Goal: Information Seeking & Learning: Learn about a topic

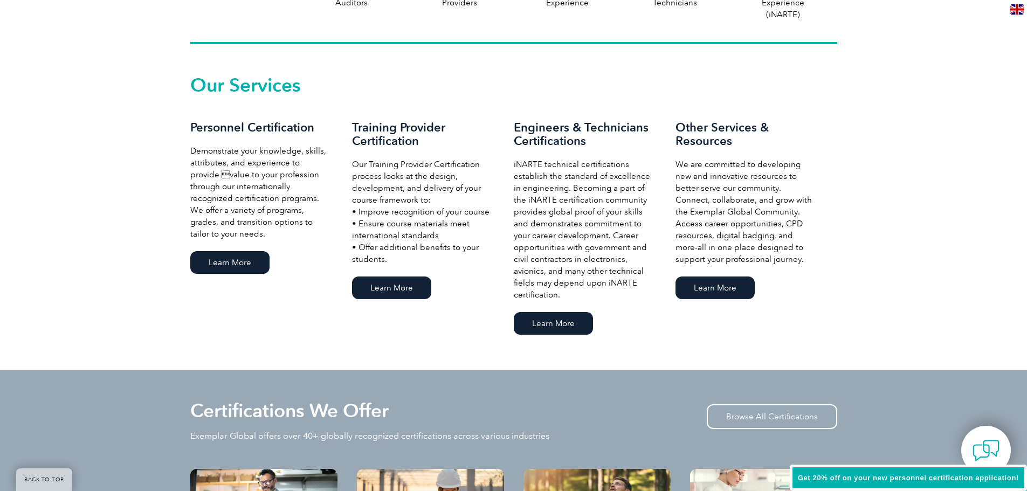
scroll to position [863, 0]
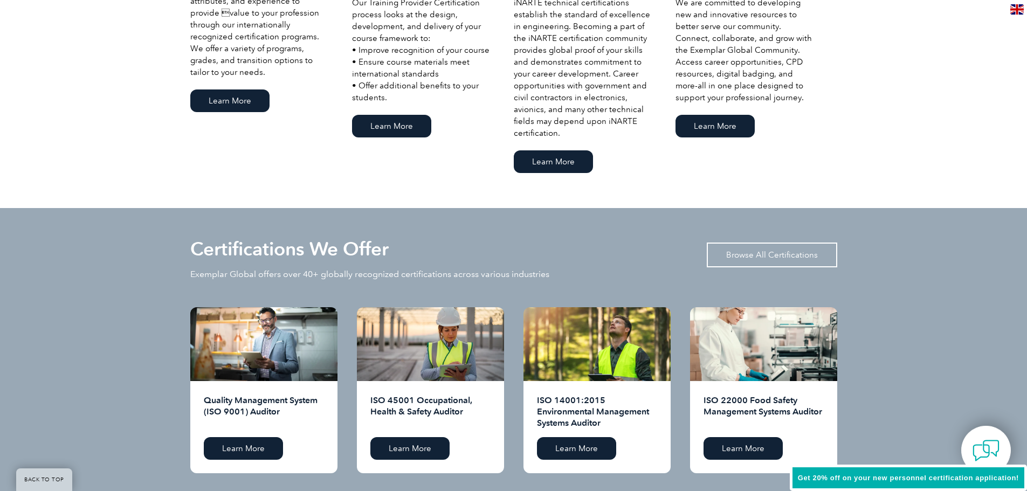
click at [767, 258] on link "Browse All Certifications" at bounding box center [772, 255] width 131 height 25
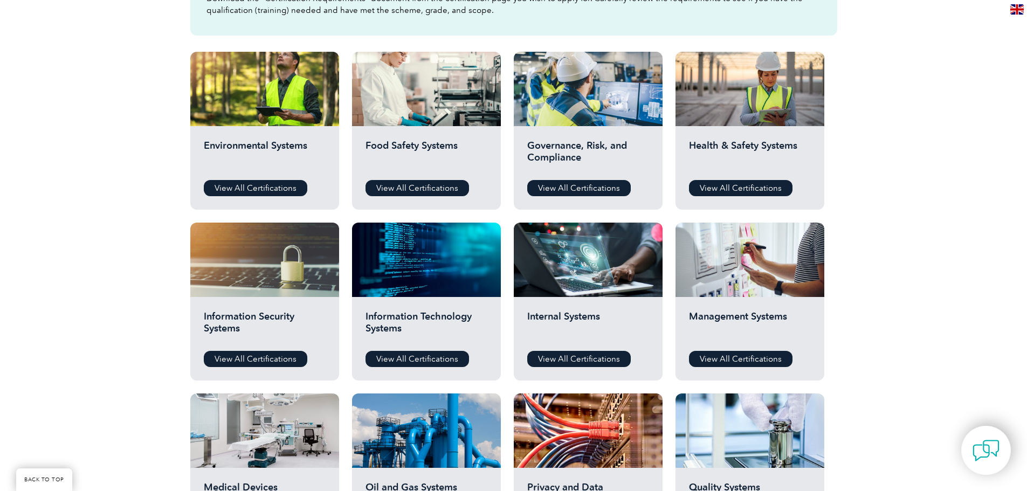
scroll to position [1066, 0]
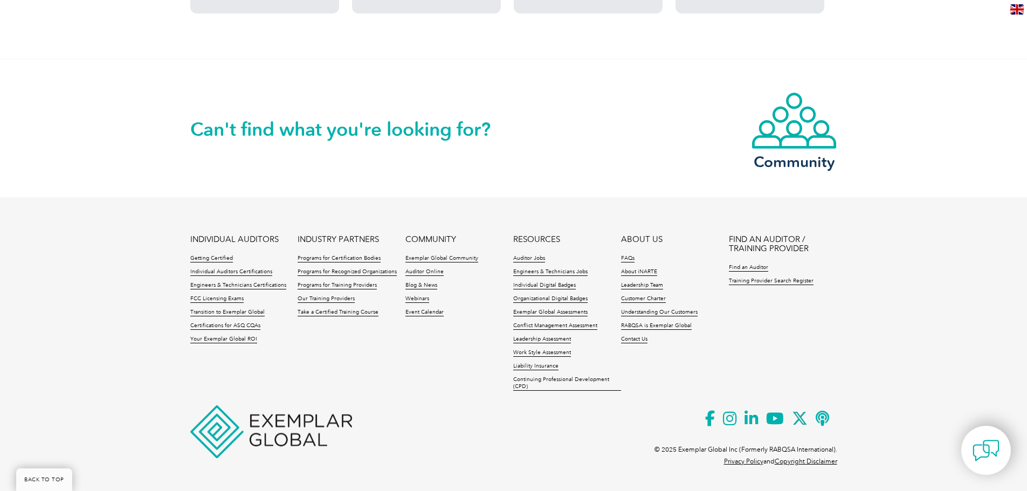
drag, startPoint x: 827, startPoint y: 148, endPoint x: 660, endPoint y: 399, distance: 300.9
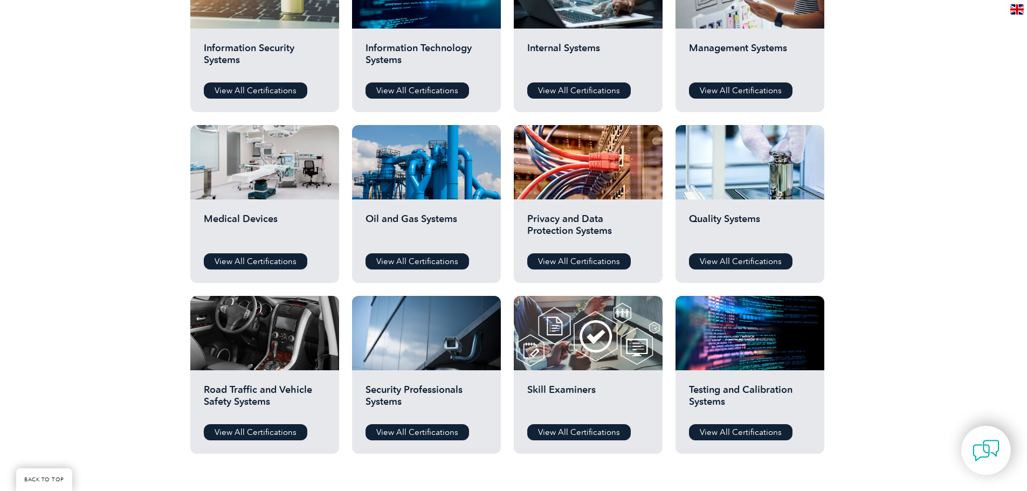
scroll to position [0, 0]
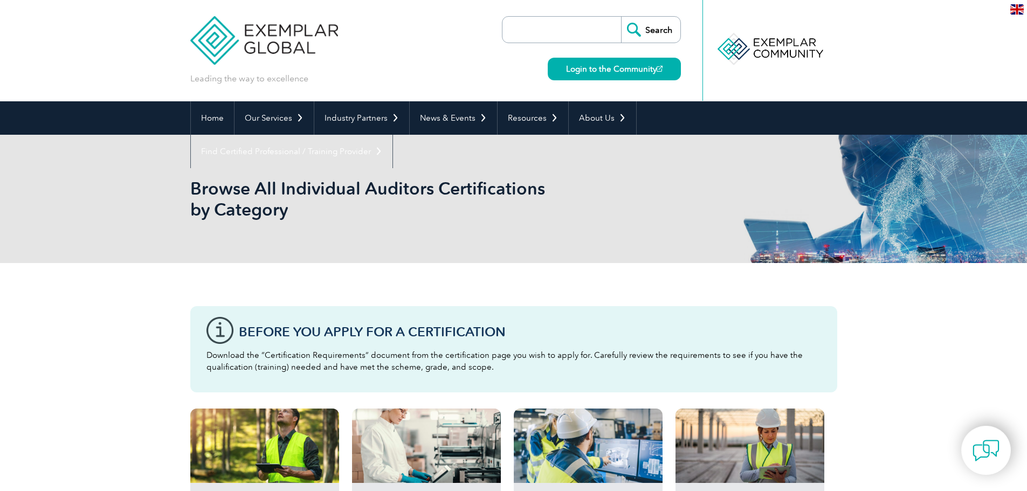
drag, startPoint x: 414, startPoint y: 436, endPoint x: 360, endPoint y: 66, distance: 374.4
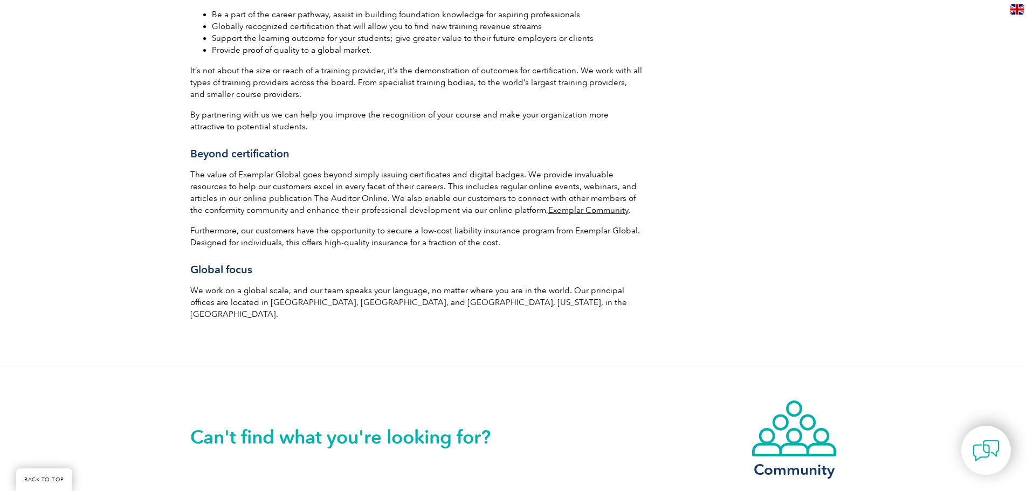
scroll to position [1726, 0]
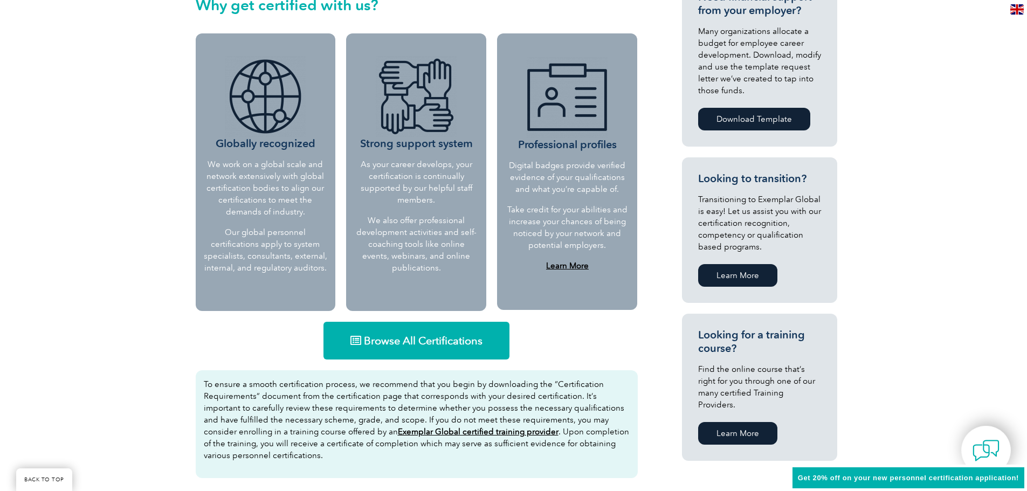
scroll to position [54, 0]
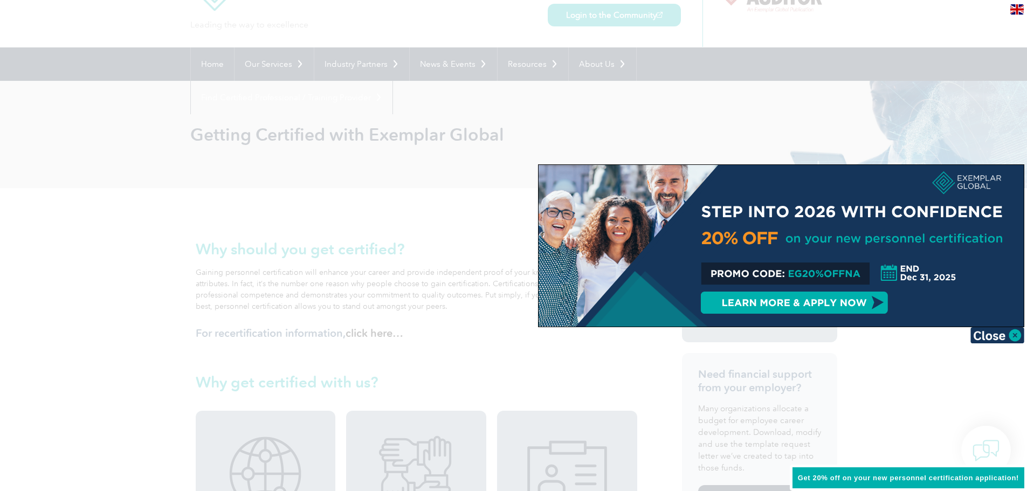
click at [871, 307] on div at bounding box center [781, 246] width 485 height 162
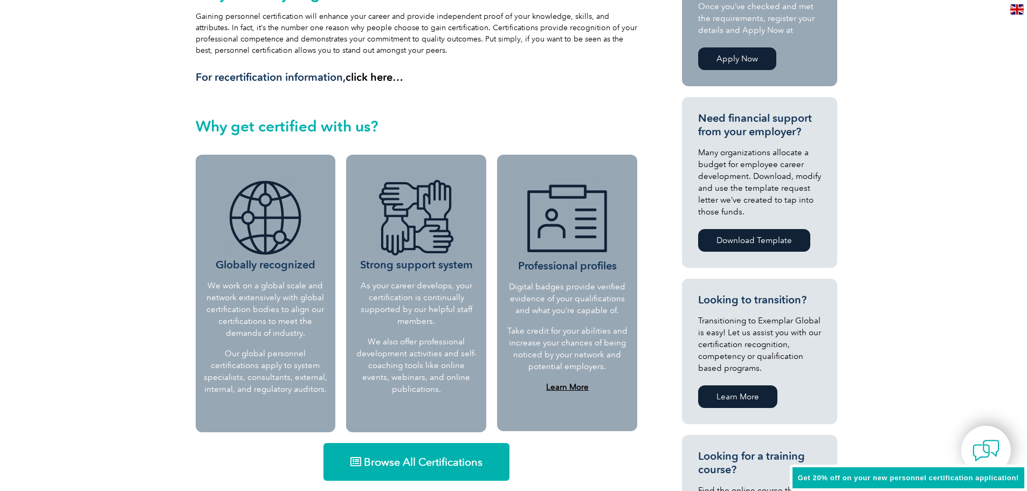
scroll to position [378, 0]
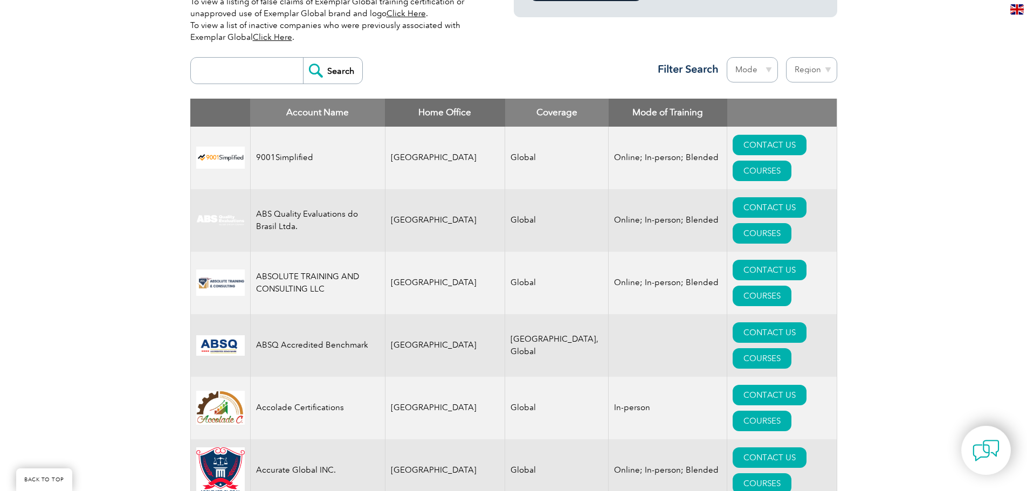
scroll to position [378, 0]
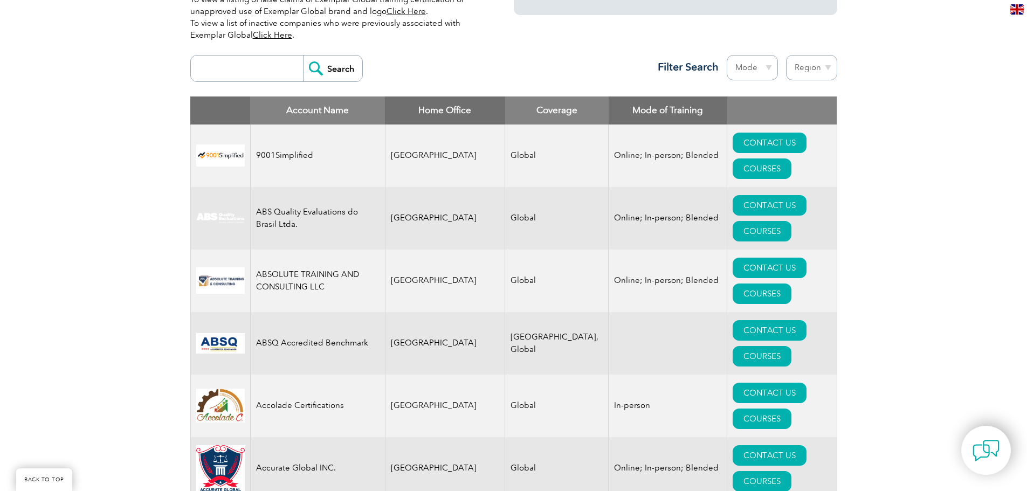
click at [249, 71] on input "search" at bounding box center [249, 69] width 107 height 26
type input "novar"
click at [303, 56] on input "Search" at bounding box center [332, 69] width 59 height 26
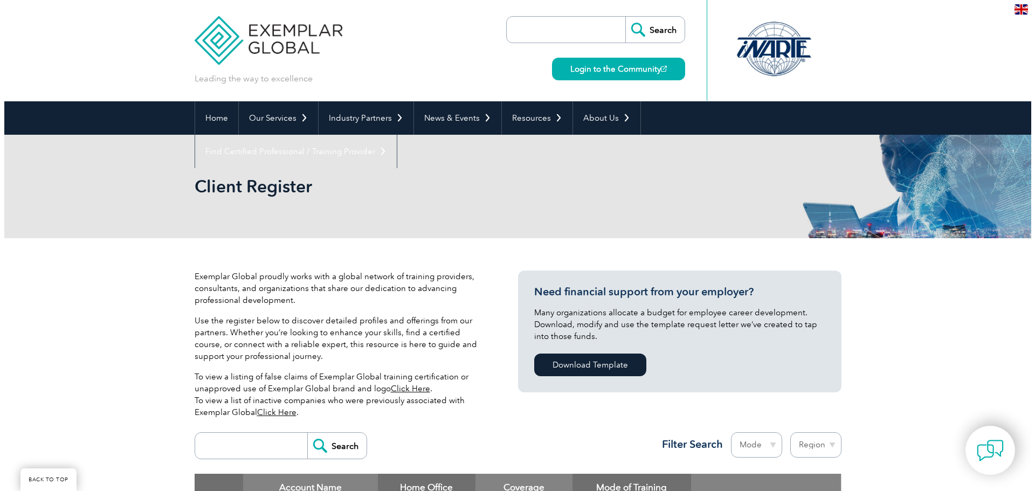
scroll to position [324, 0]
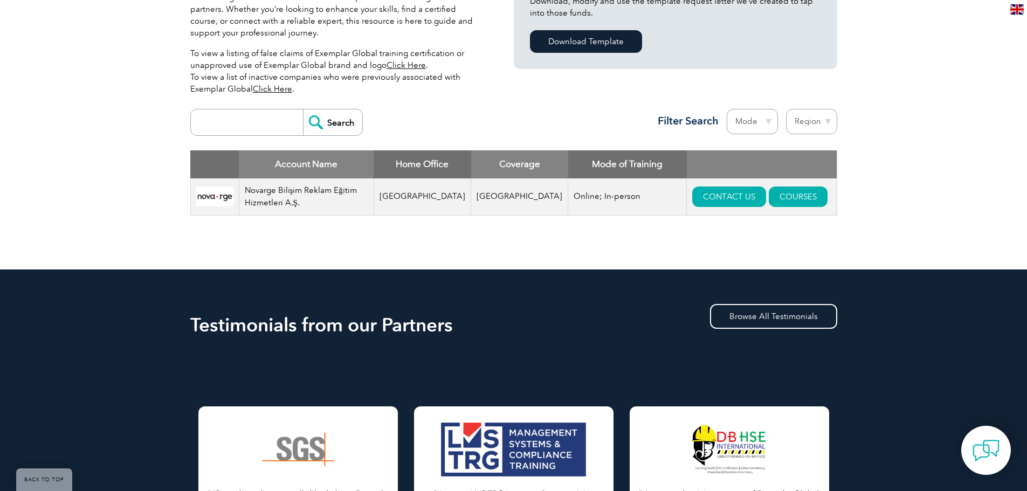
click at [314, 192] on td "Novarge Bilişim Reklam Eğitim Hizmetleri A.Ş." at bounding box center [306, 197] width 135 height 37
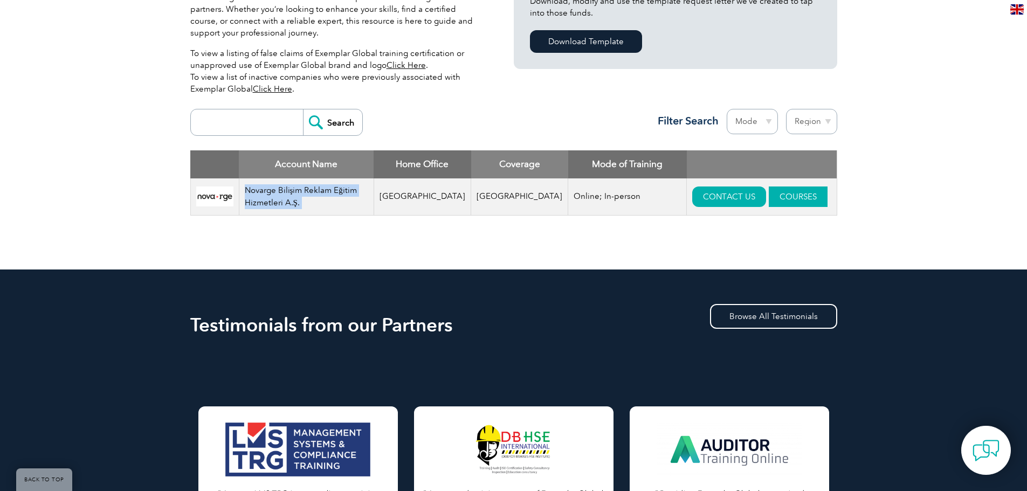
click at [777, 197] on link "COURSES" at bounding box center [798, 197] width 59 height 20
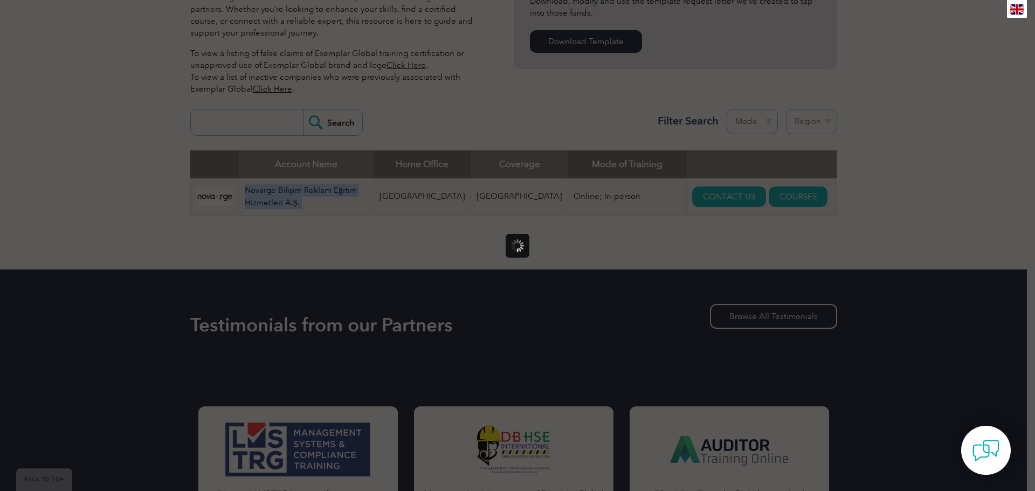
scroll to position [0, 0]
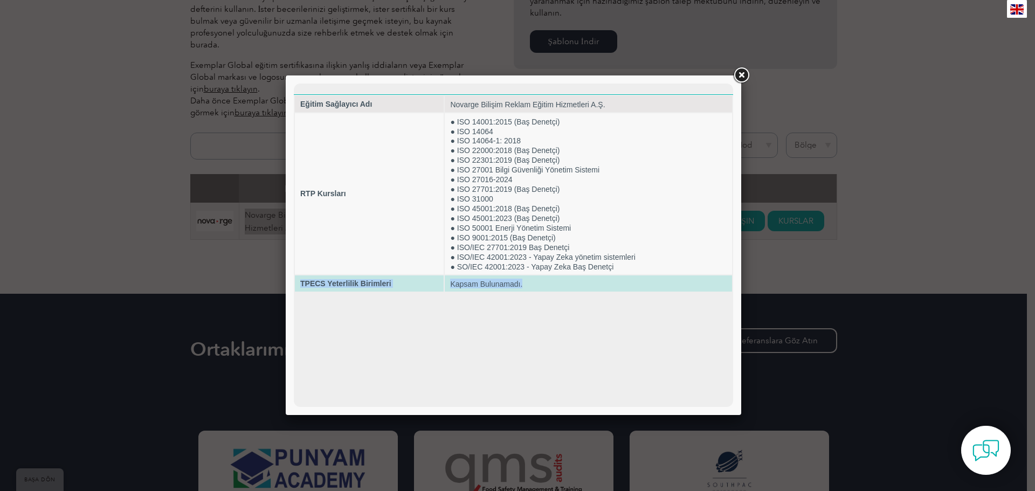
drag, startPoint x: 302, startPoint y: 287, endPoint x: 594, endPoint y: 290, distance: 291.8
click at [594, 290] on tr "TPECS Yeterlilik Birimleri Kapsam Bulunamadı." at bounding box center [513, 284] width 437 height 16
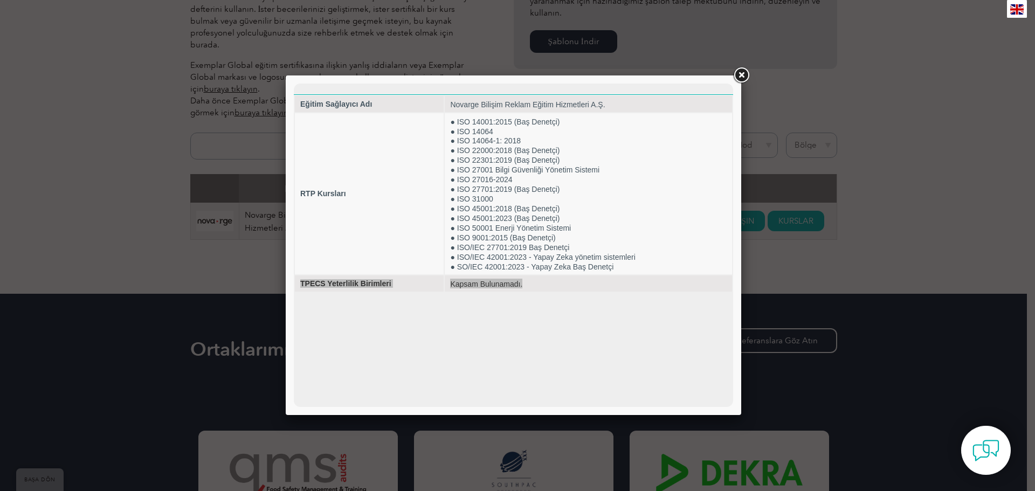
click at [754, 71] on div at bounding box center [517, 245] width 1035 height 491
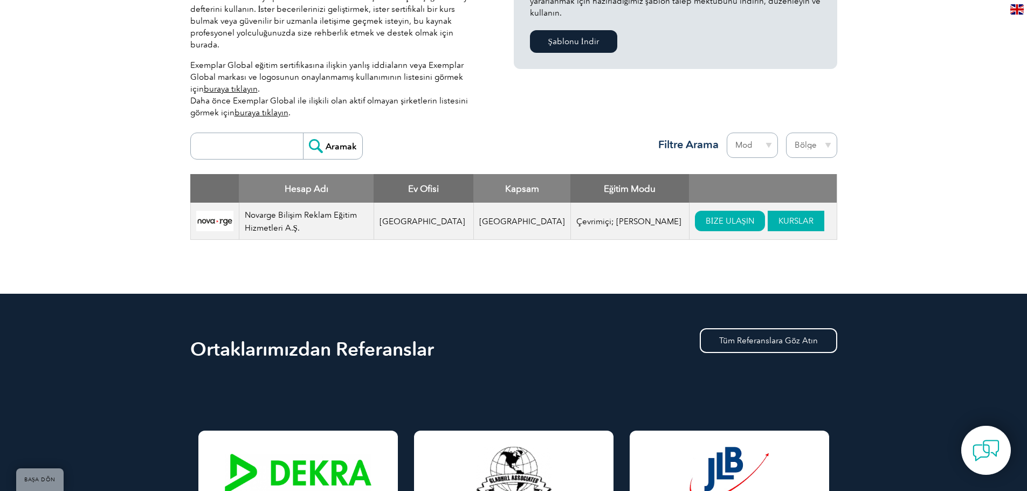
click at [768, 211] on link "KURSLAR" at bounding box center [796, 221] width 57 height 20
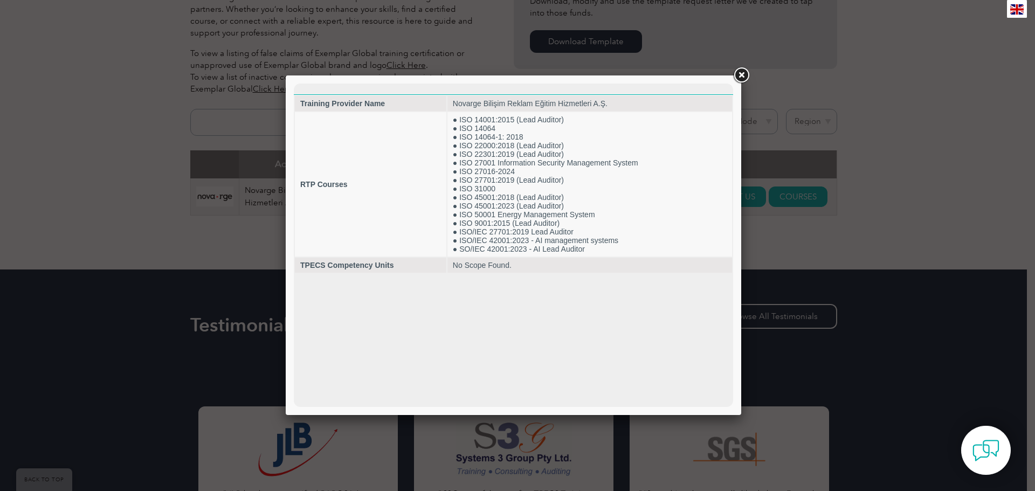
drag, startPoint x: 455, startPoint y: 307, endPoint x: 462, endPoint y: 306, distance: 7.1
click at [455, 274] on html "Training Provider Name Novarge Bilişim Reklam Eğitim Hizmetleri A.Ş. RTP Course…" at bounding box center [514, 179] width 440 height 190
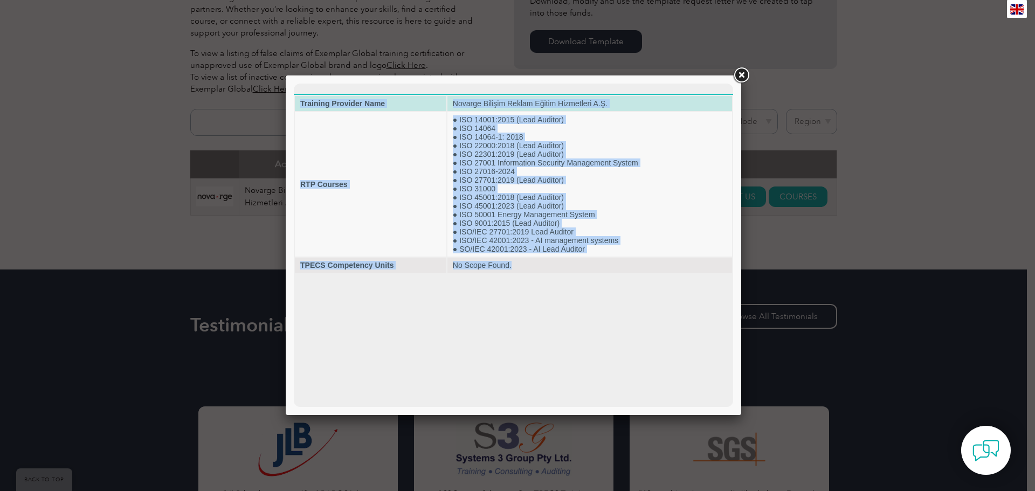
drag, startPoint x: 520, startPoint y: 270, endPoint x: 297, endPoint y: 97, distance: 282.5
click at [297, 97] on tbody "Training Provider Name Novarge Bilişim Reklam Eğitim Hizmetleri A.Ş. RTP Course…" at bounding box center [513, 184] width 437 height 177
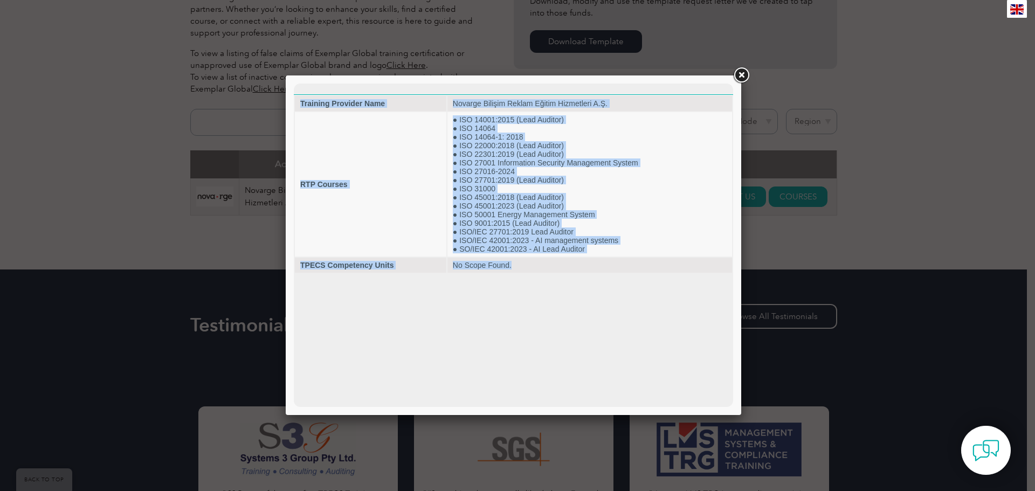
copy tbody "Training Provider Name Novarge Bilişim Reklam Eğitim Hizmetleri A.Ş. RTP Course…"
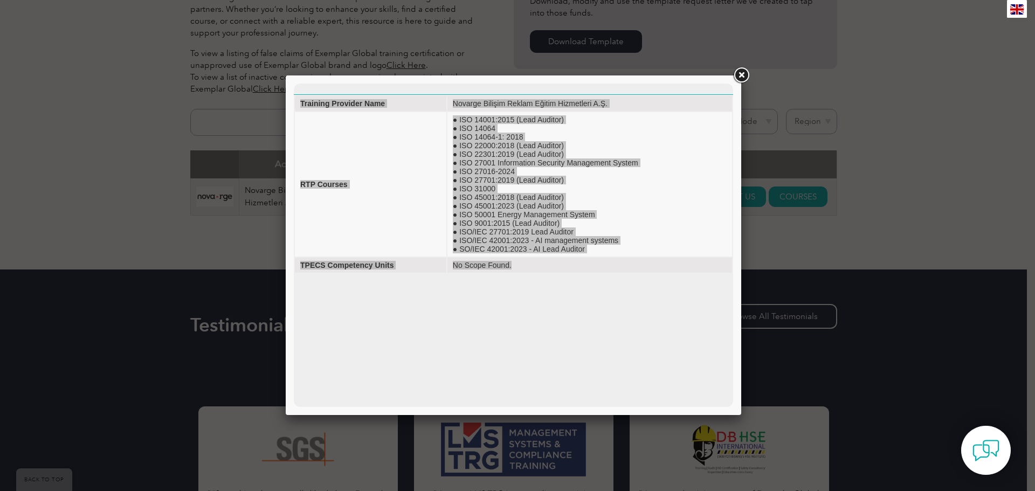
click at [217, 249] on div at bounding box center [517, 245] width 1035 height 491
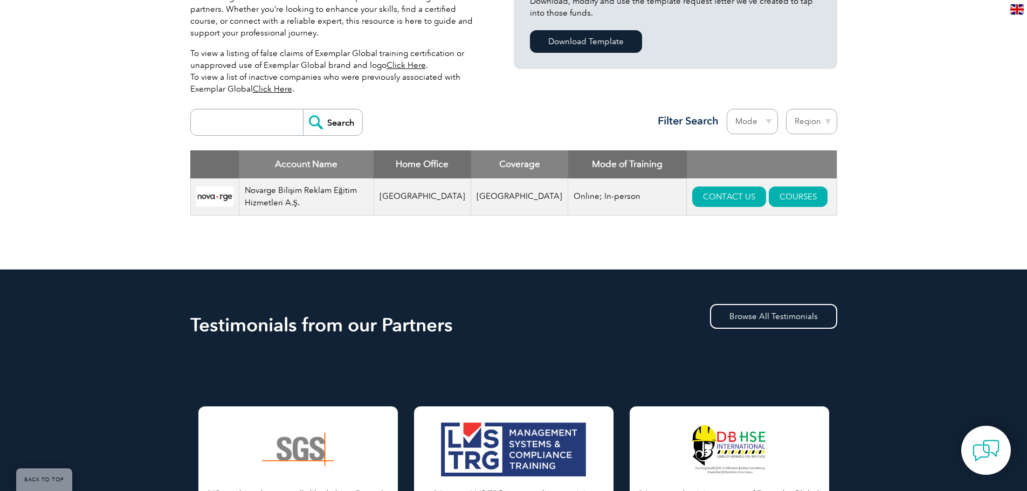
click at [319, 122] on input "Search" at bounding box center [332, 122] width 59 height 26
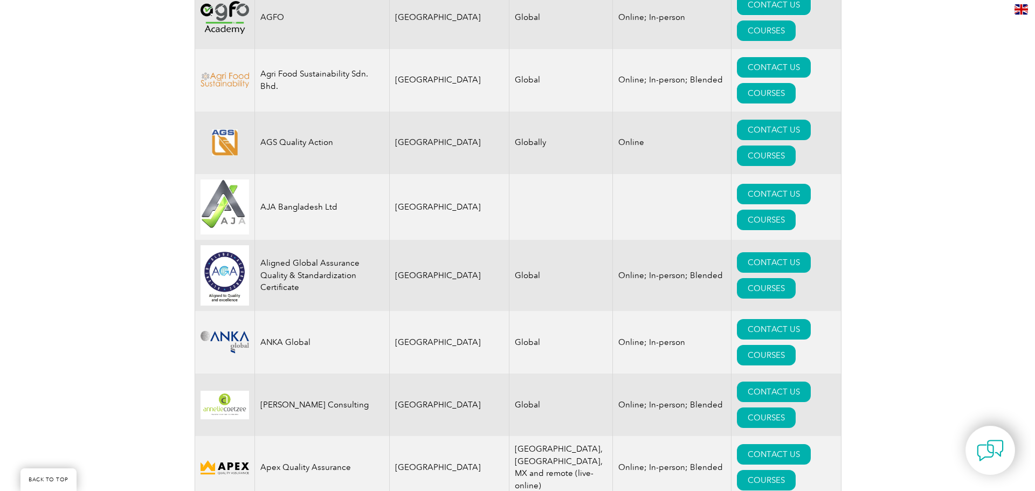
scroll to position [1025, 0]
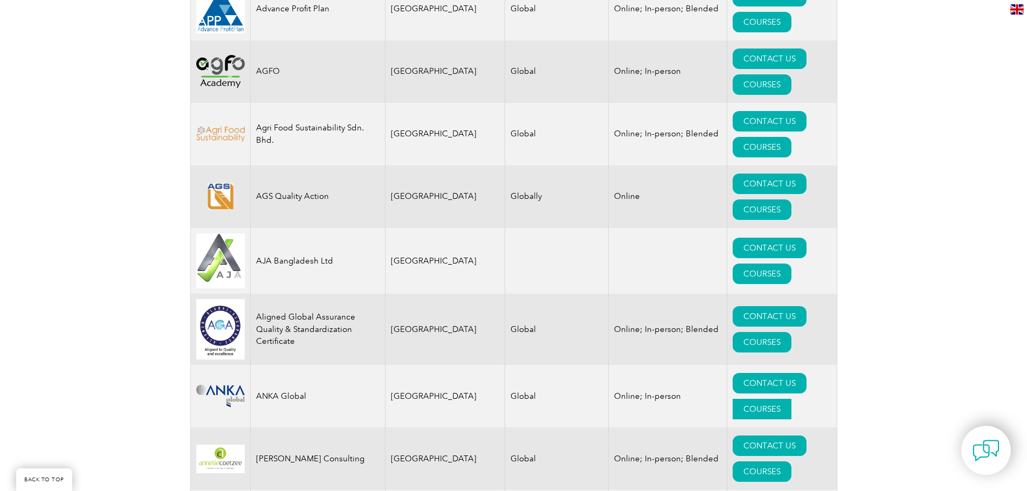
click at [786, 399] on link "COURSES" at bounding box center [762, 409] width 59 height 20
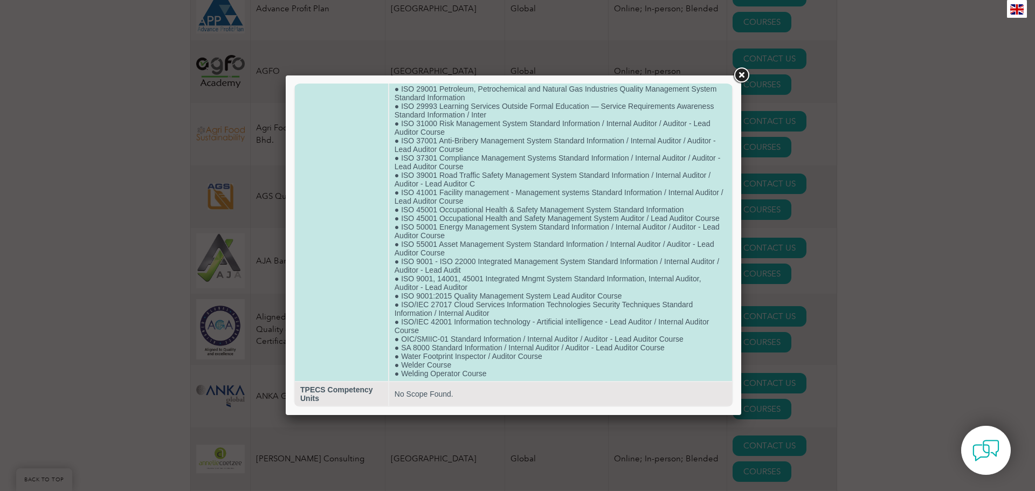
scroll to position [669, 0]
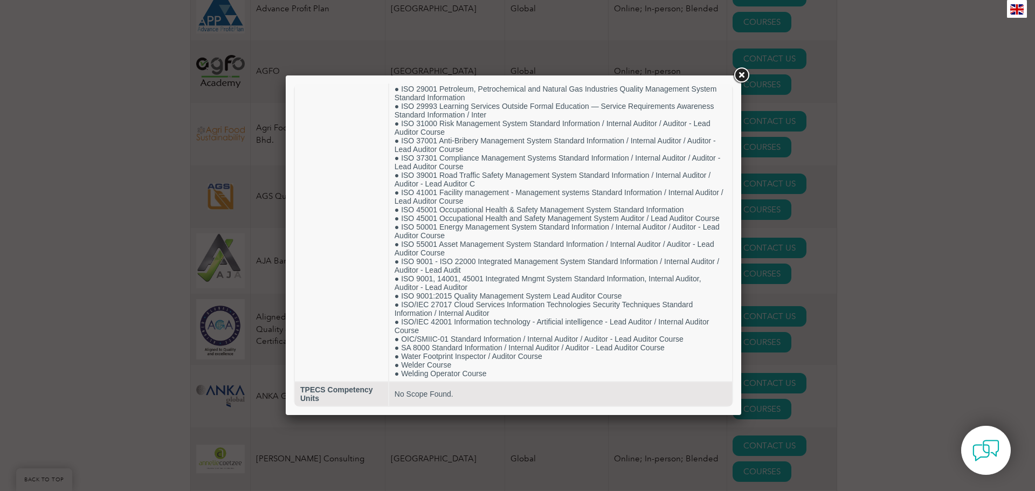
click at [959, 169] on div at bounding box center [517, 245] width 1035 height 491
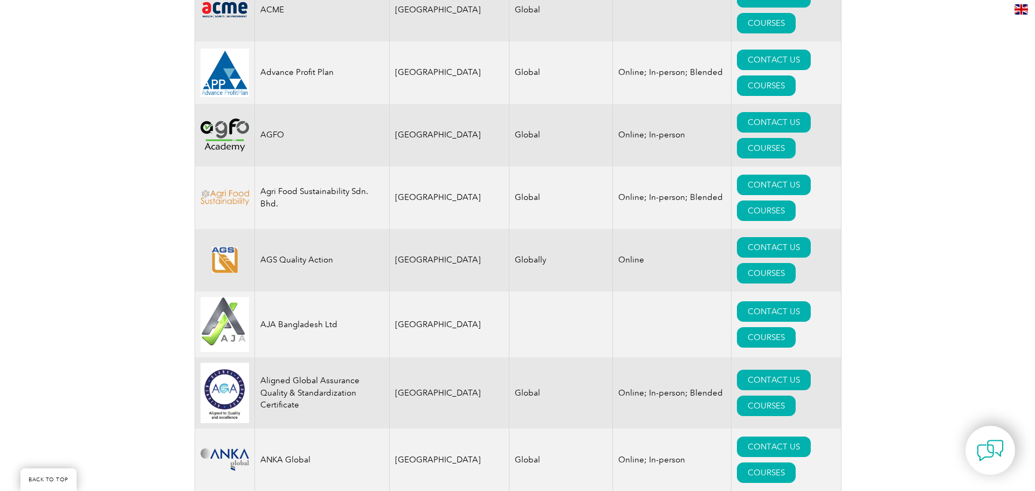
scroll to position [863, 0]
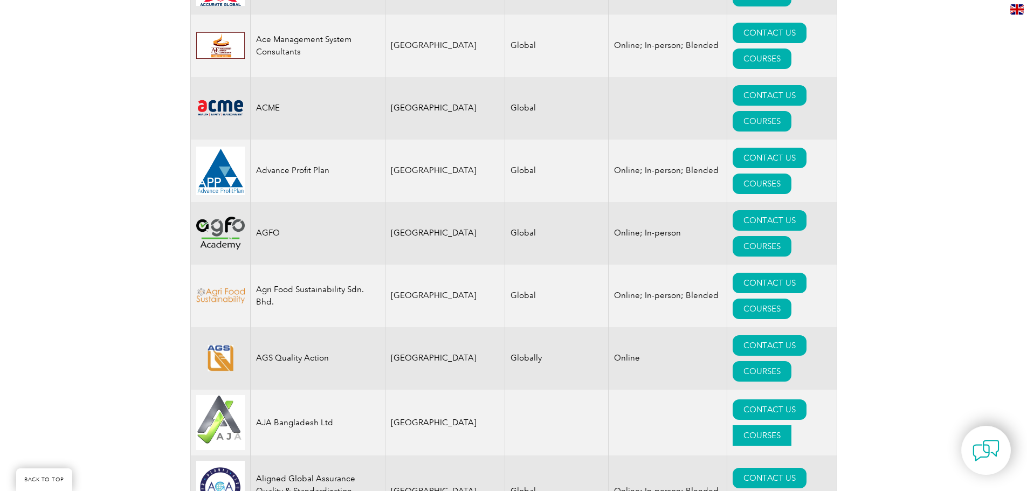
click at [792, 425] on link "COURSES" at bounding box center [762, 435] width 59 height 20
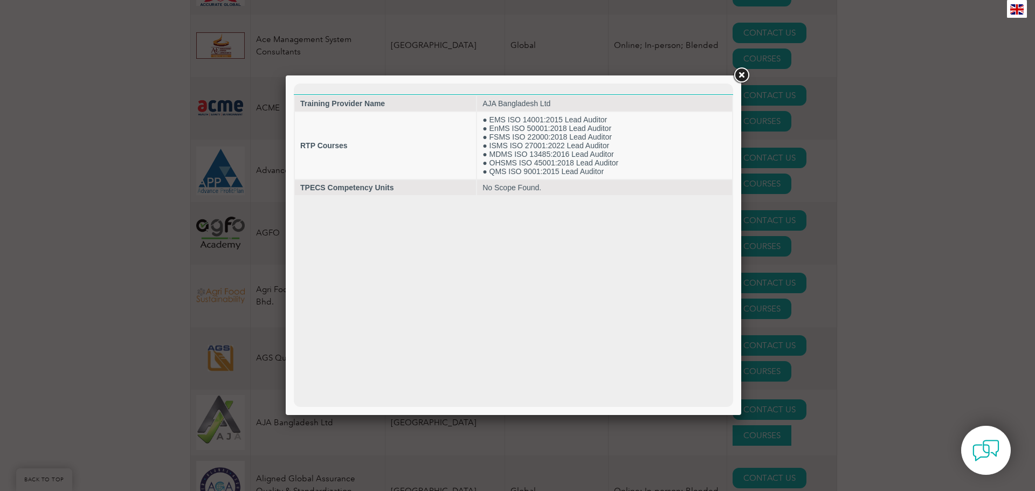
scroll to position [0, 0]
click at [1025, 186] on div at bounding box center [517, 245] width 1035 height 491
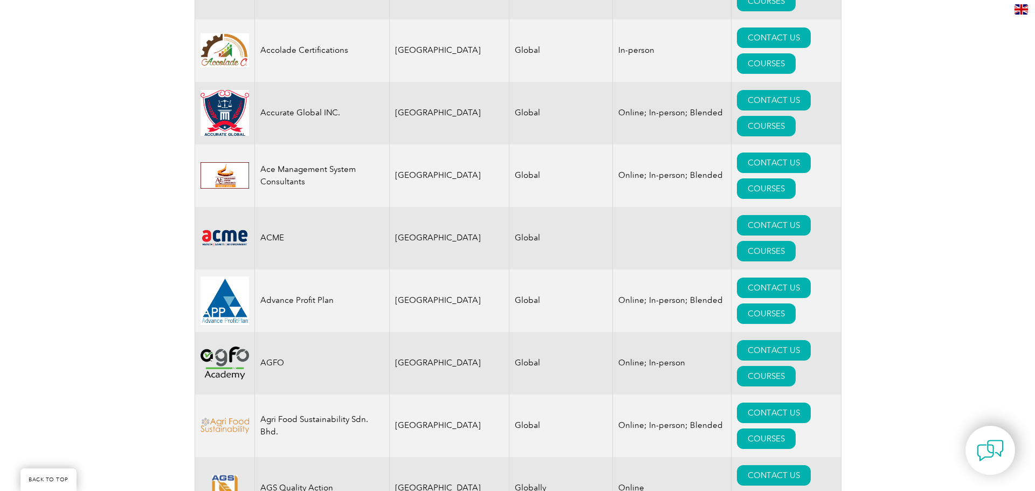
scroll to position [647, 0]
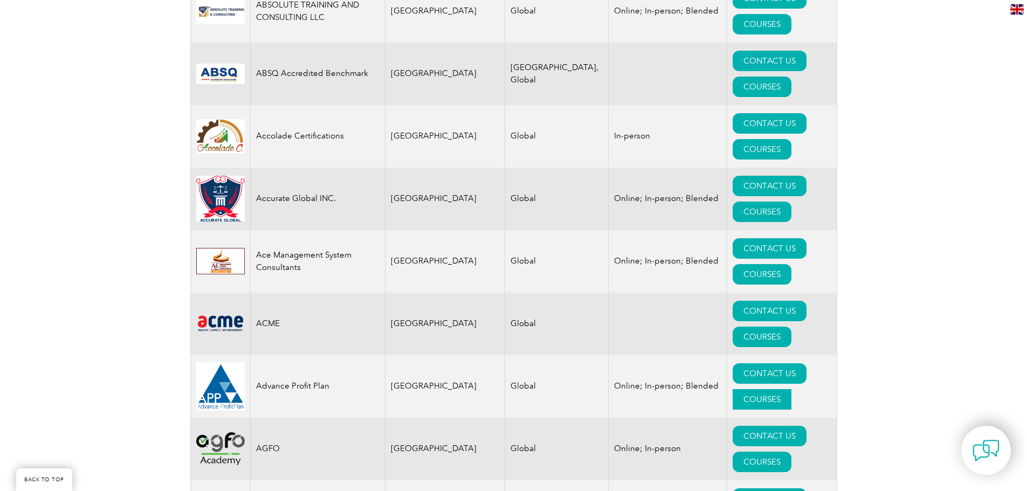
click at [792, 389] on link "COURSES" at bounding box center [762, 399] width 59 height 20
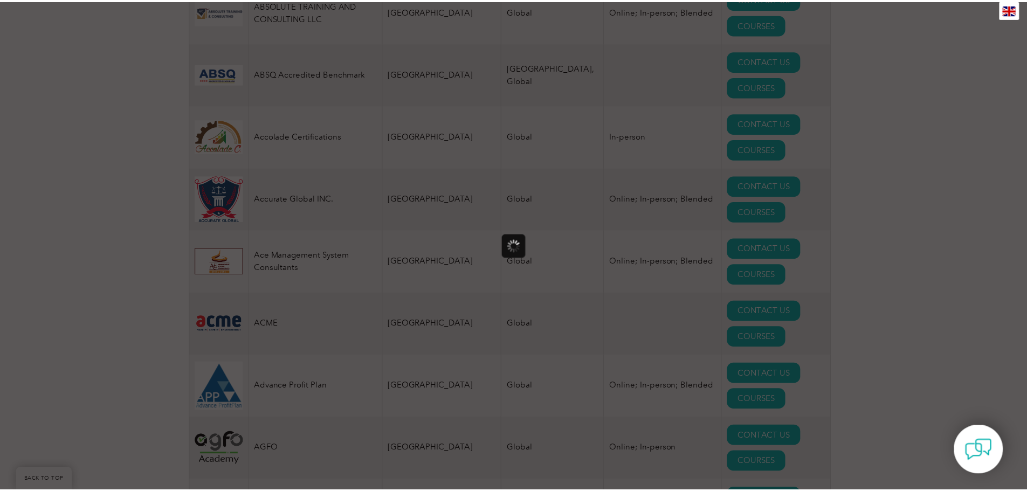
scroll to position [0, 0]
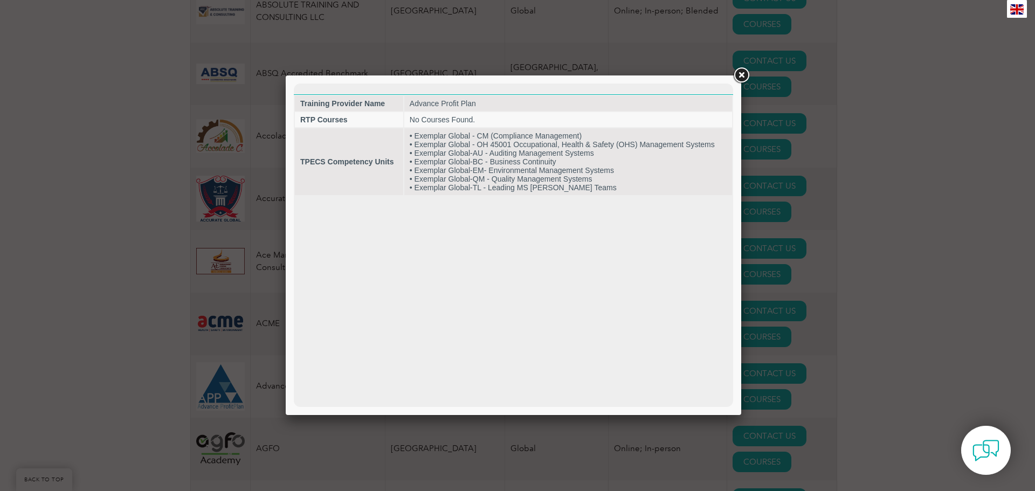
click at [894, 206] on div at bounding box center [517, 245] width 1035 height 491
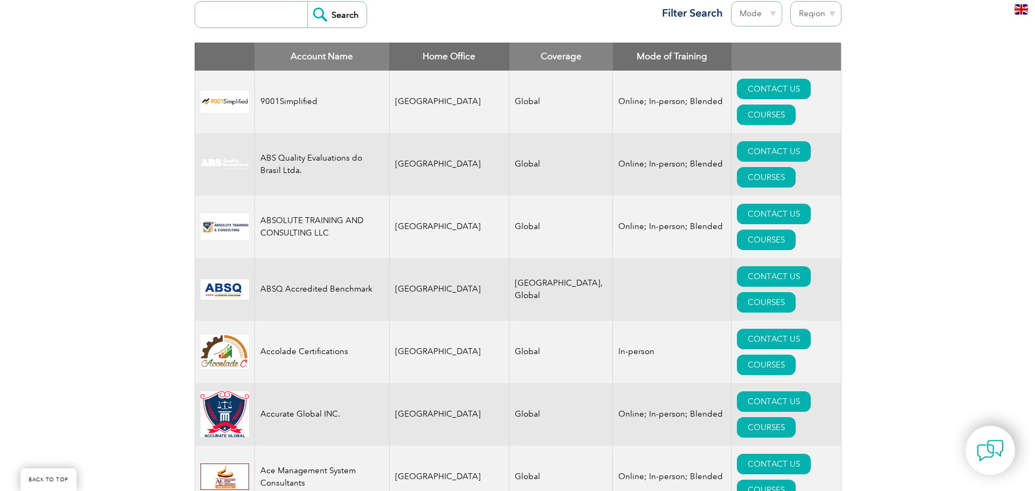
scroll to position [809, 0]
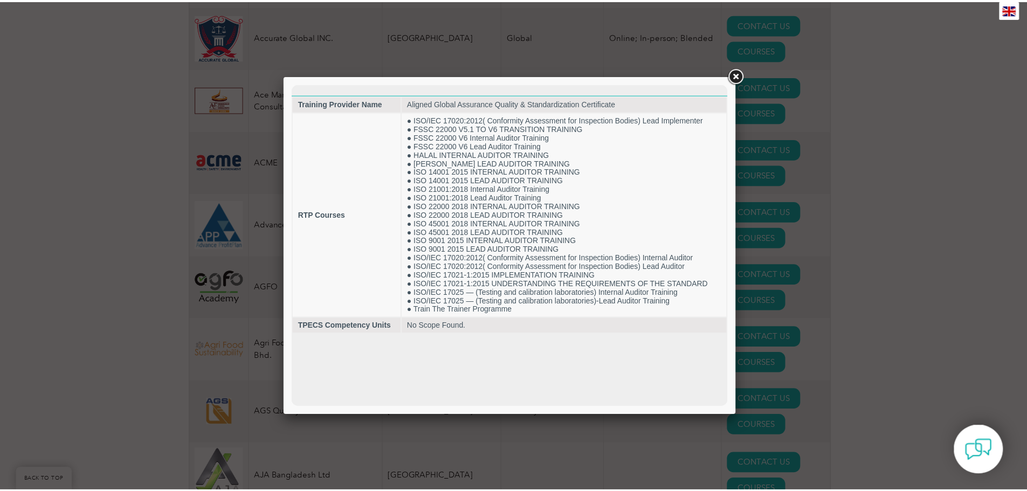
scroll to position [0, 0]
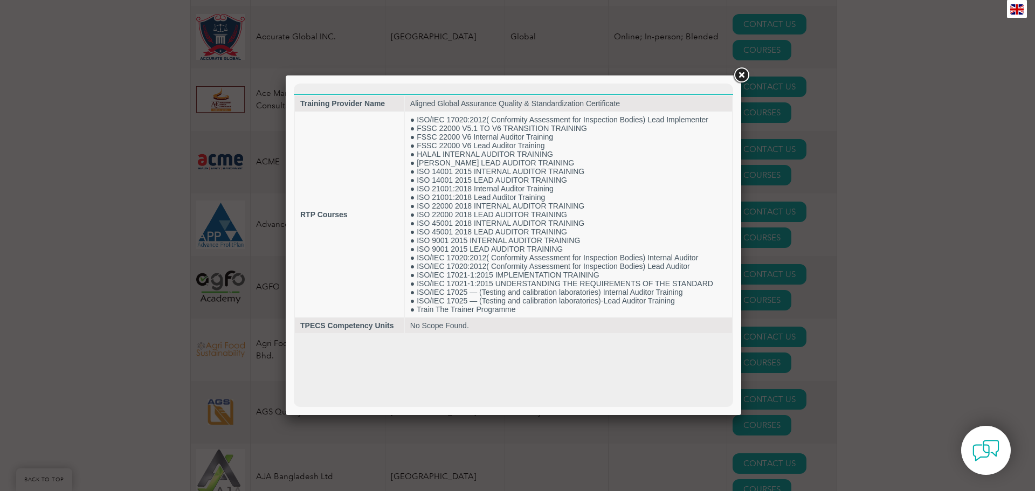
click at [865, 256] on div at bounding box center [517, 245] width 1035 height 491
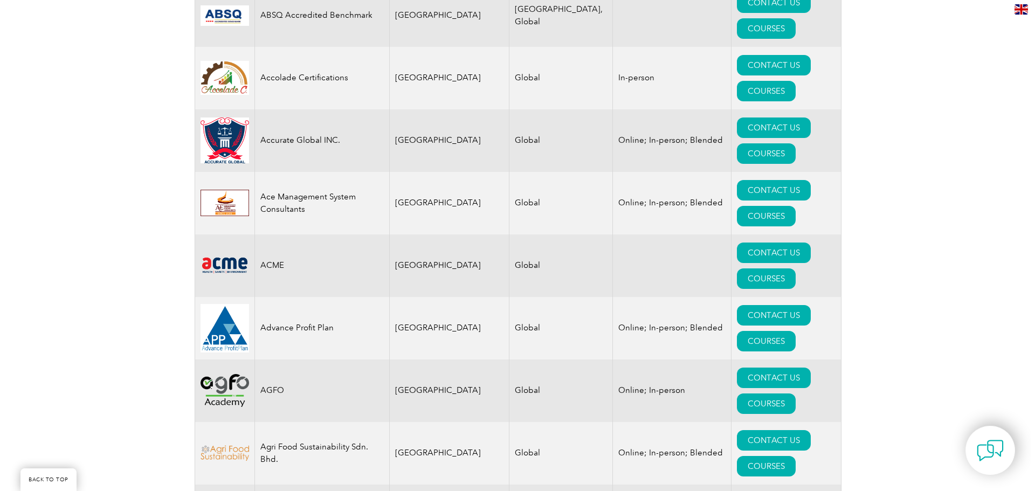
scroll to position [701, 0]
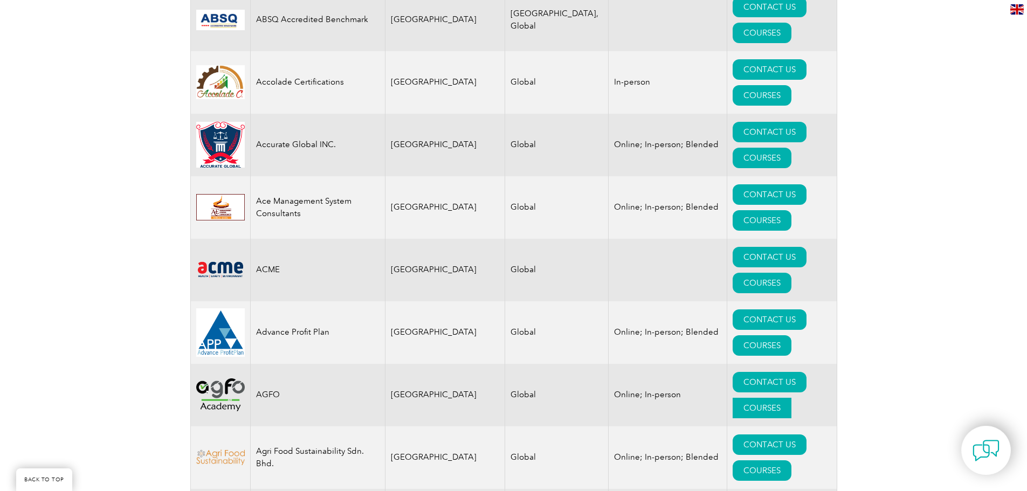
click at [775, 398] on link "COURSES" at bounding box center [762, 408] width 59 height 20
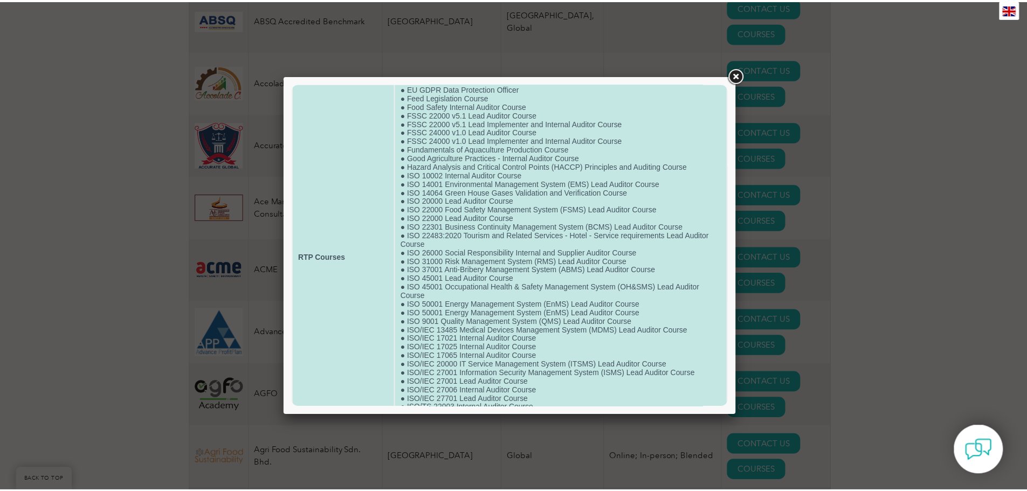
scroll to position [134, 0]
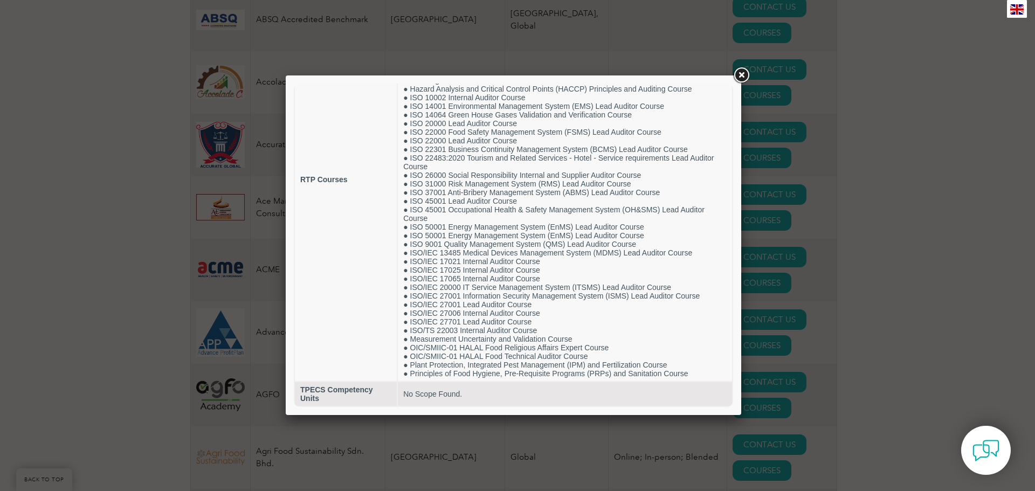
click at [864, 256] on div at bounding box center [517, 245] width 1035 height 491
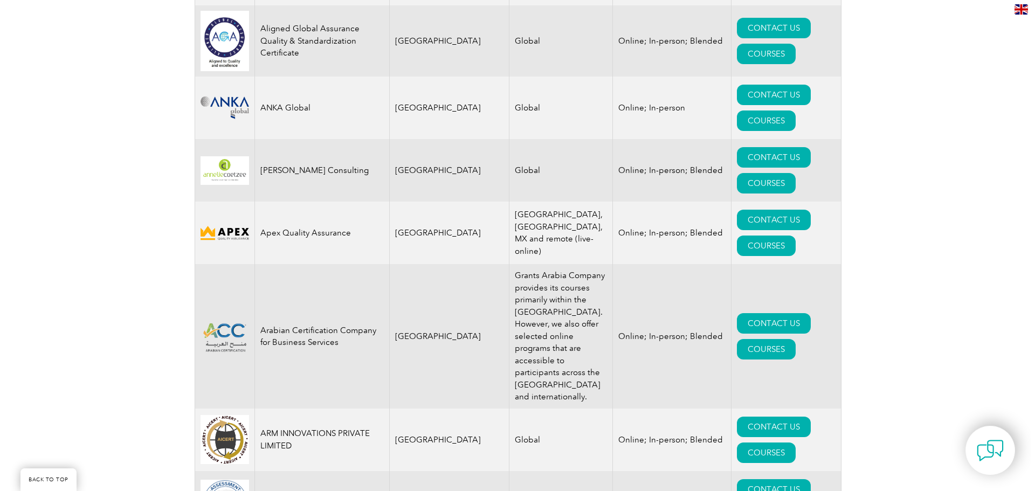
scroll to position [1456, 0]
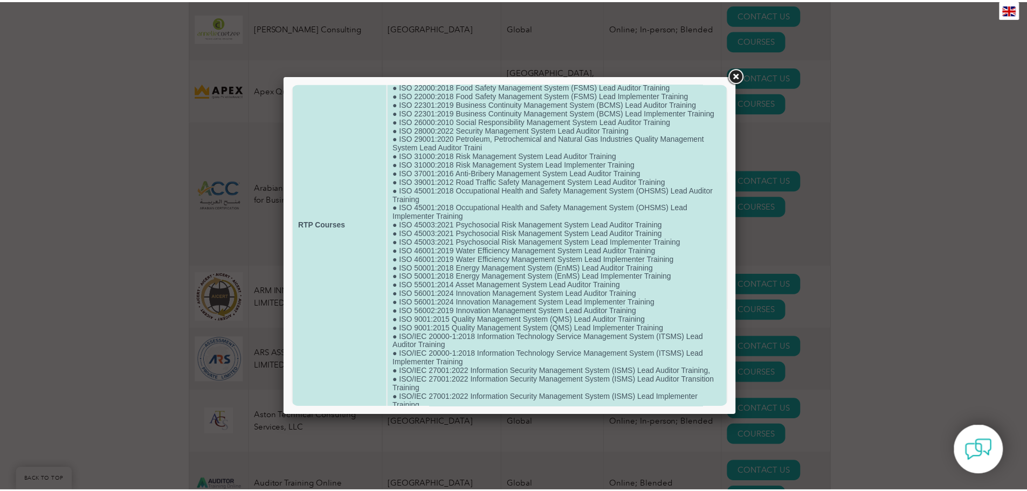
scroll to position [341, 0]
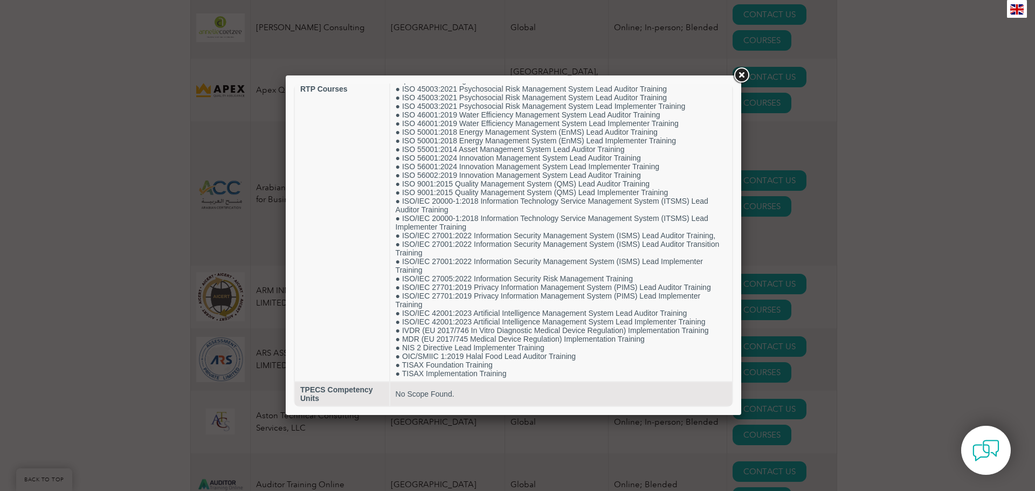
click at [921, 338] on div at bounding box center [517, 245] width 1035 height 491
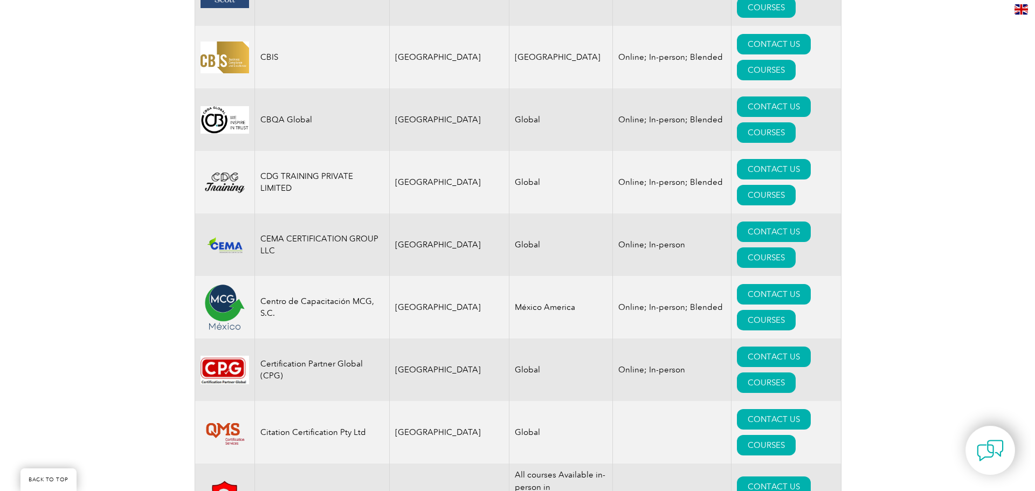
scroll to position [3236, 0]
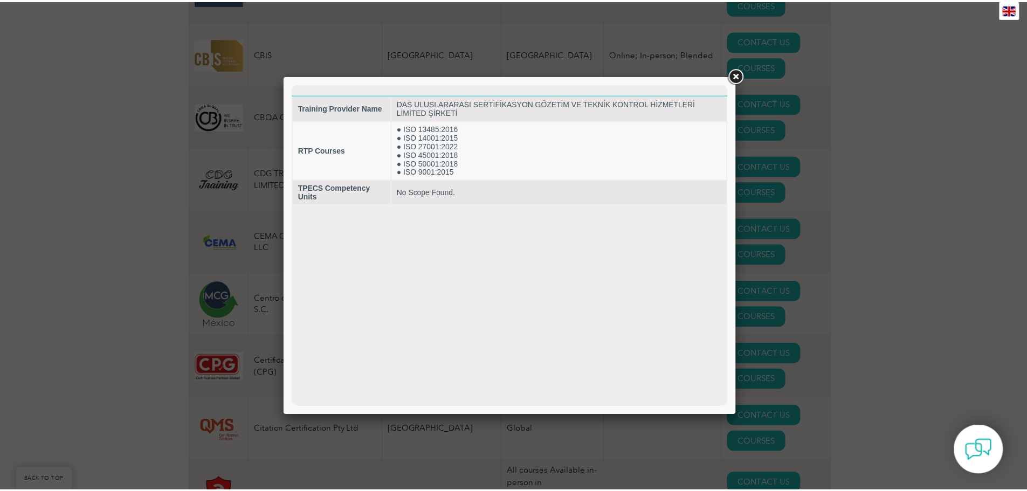
scroll to position [0, 0]
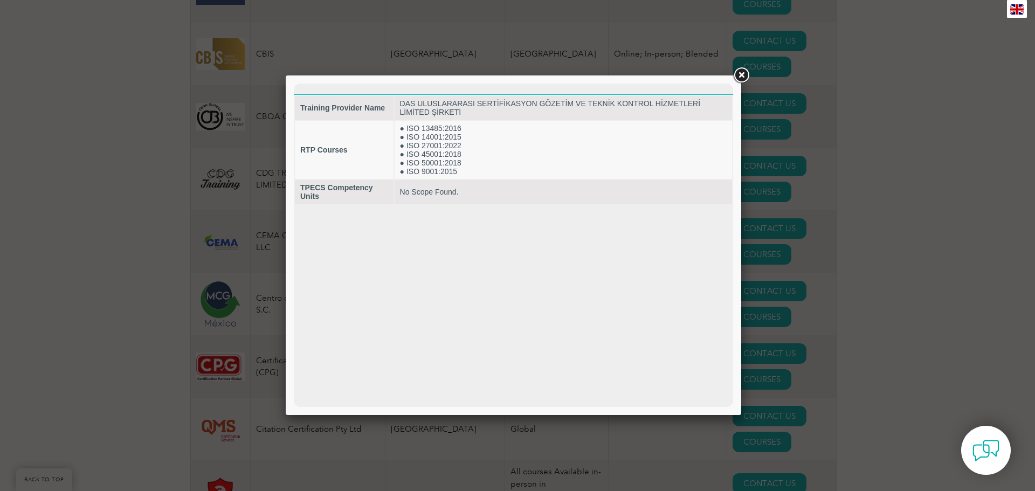
click at [936, 210] on div at bounding box center [517, 245] width 1035 height 491
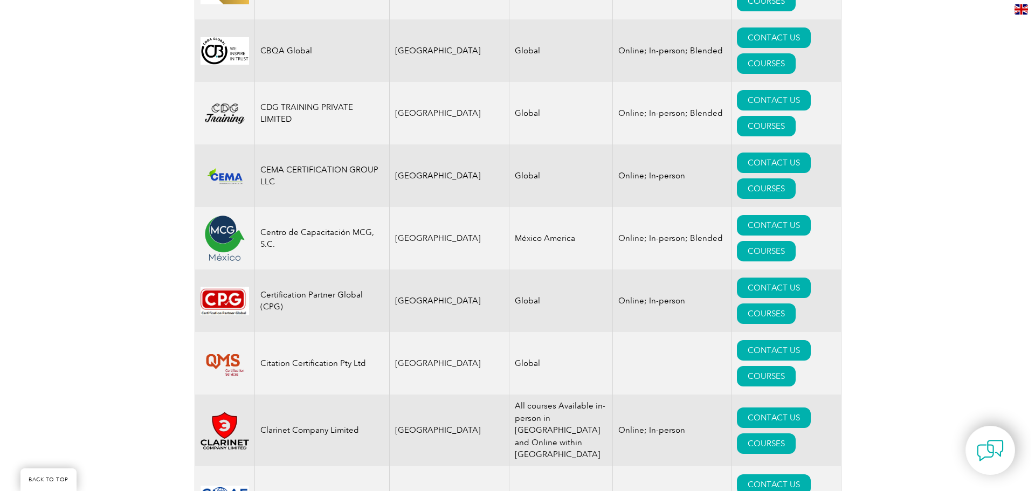
scroll to position [3451, 0]
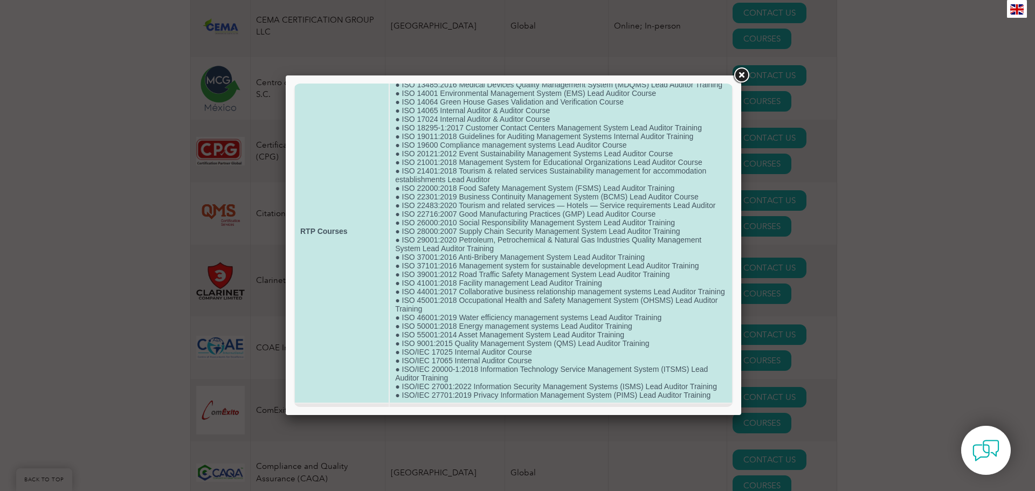
scroll to position [100, 0]
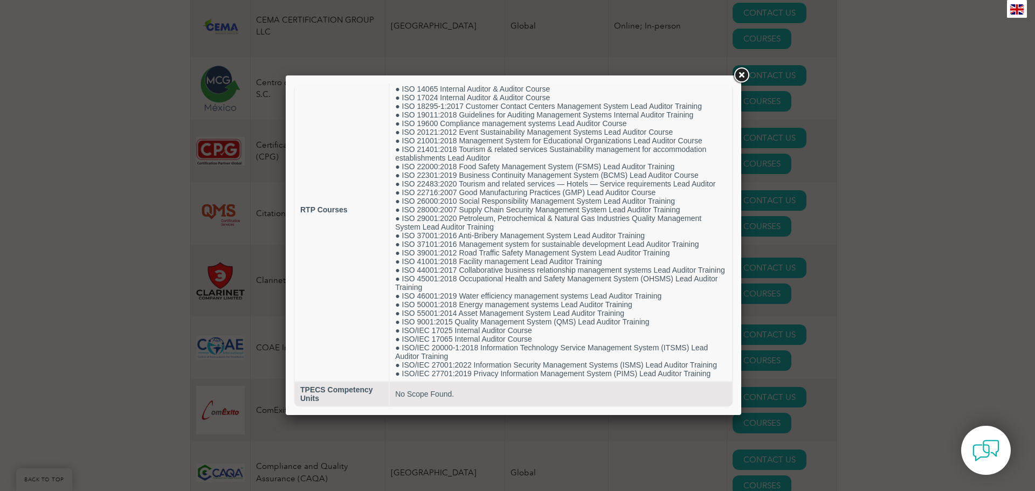
click at [967, 283] on div at bounding box center [517, 245] width 1035 height 491
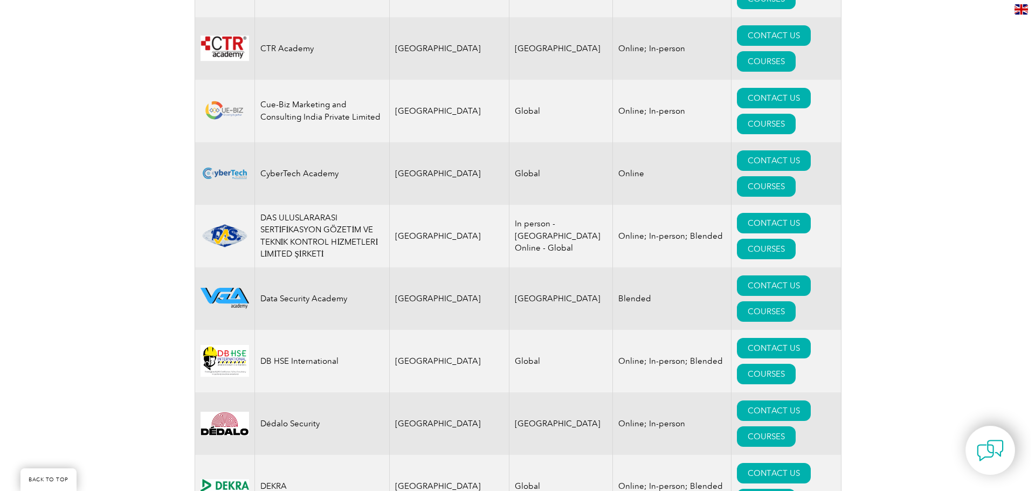
scroll to position [4422, 0]
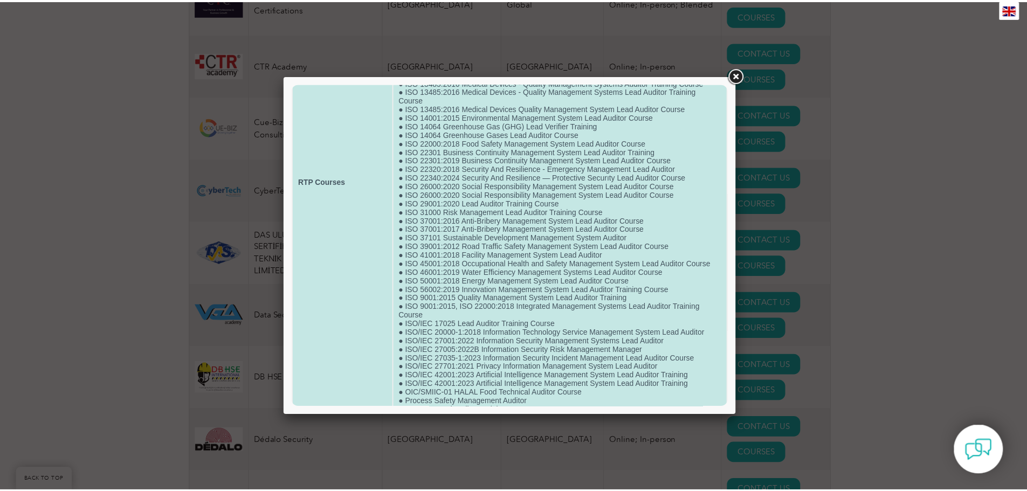
scroll to position [212, 0]
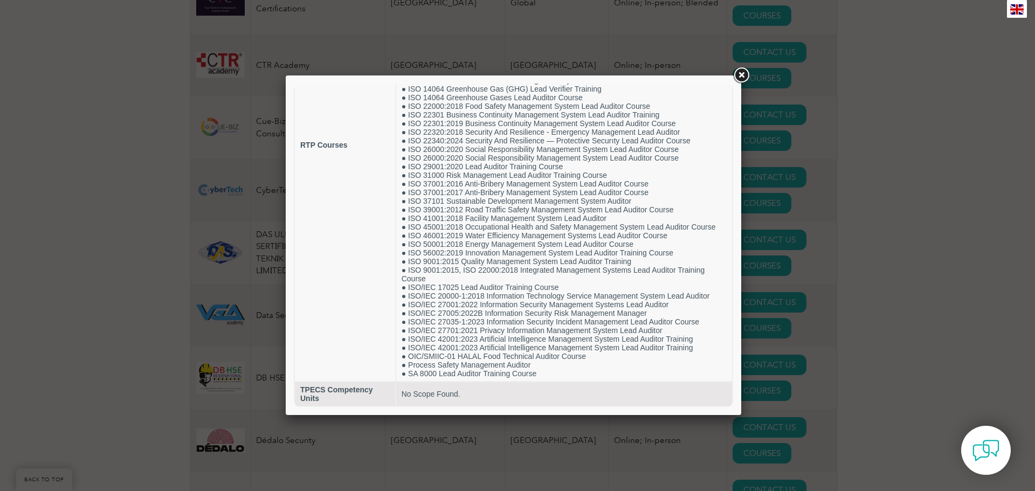
click at [896, 215] on div at bounding box center [517, 245] width 1035 height 491
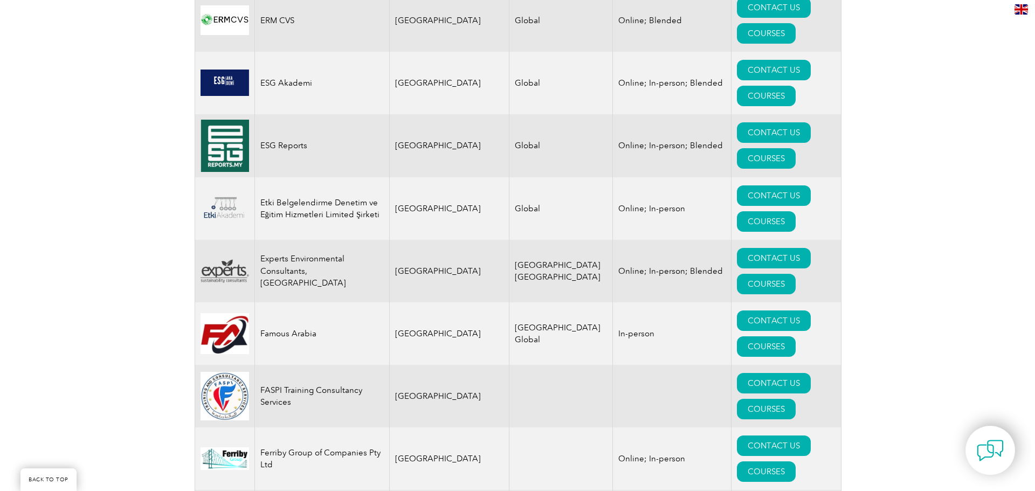
scroll to position [5824, 0]
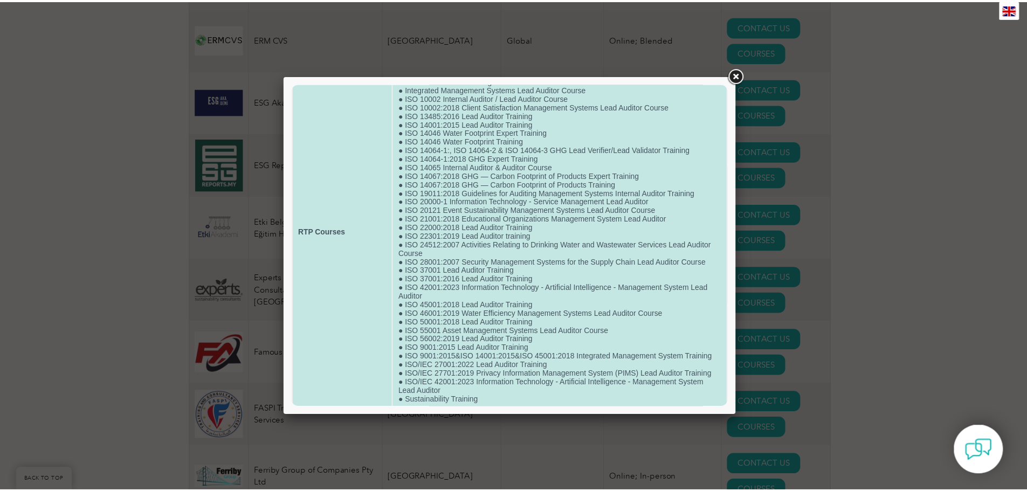
scroll to position [83, 0]
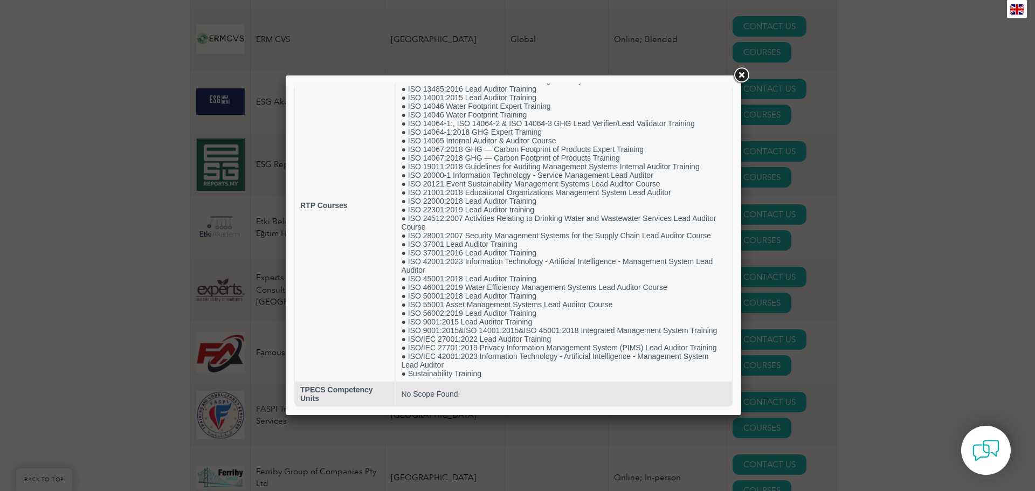
click at [997, 93] on div at bounding box center [517, 245] width 1035 height 491
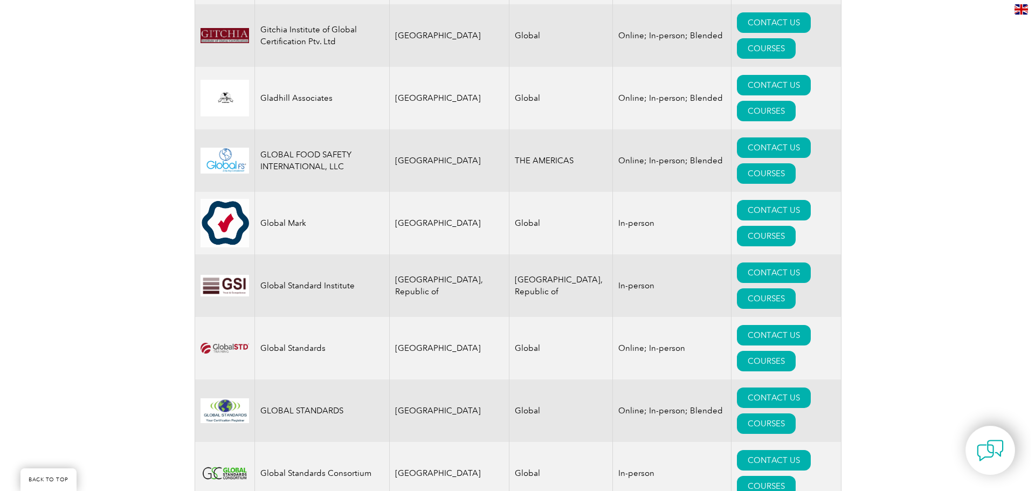
scroll to position [6903, 0]
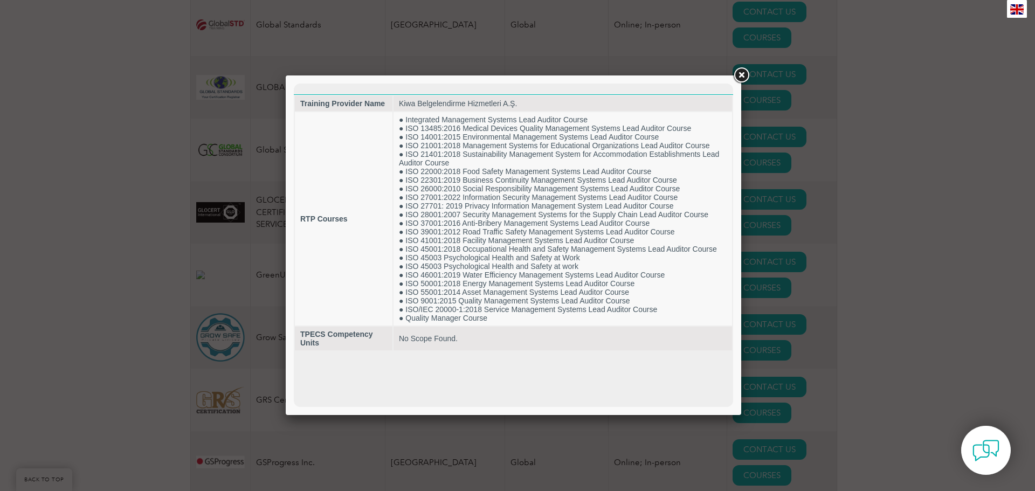
scroll to position [0, 0]
click at [997, 291] on div at bounding box center [517, 245] width 1035 height 491
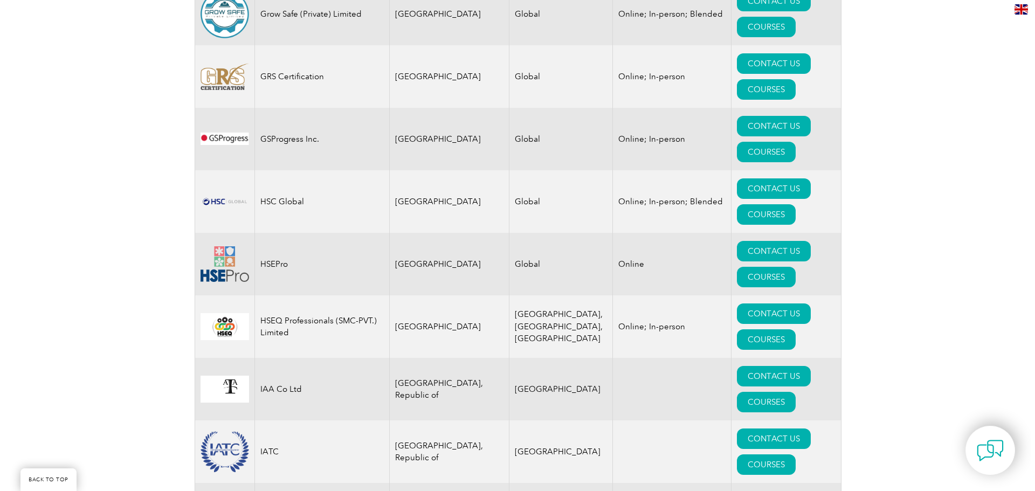
scroll to position [7550, 0]
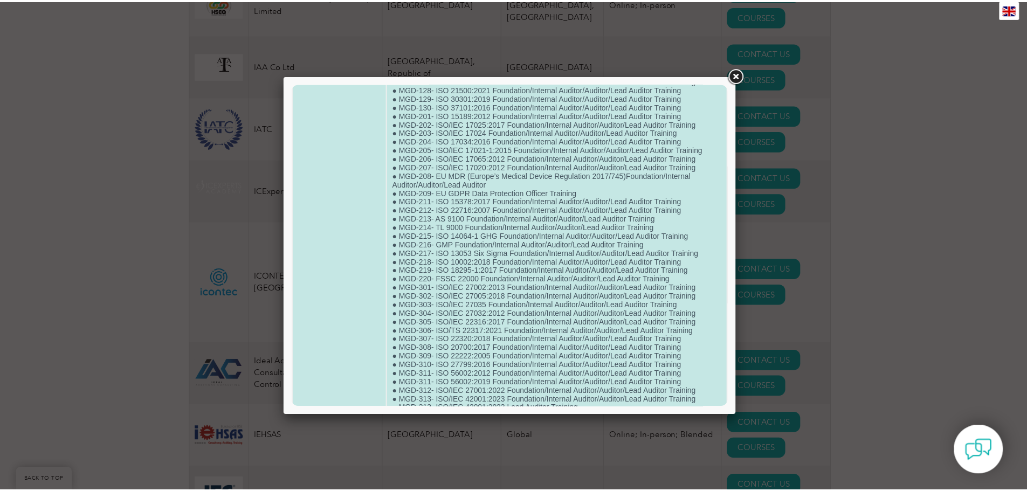
scroll to position [523, 0]
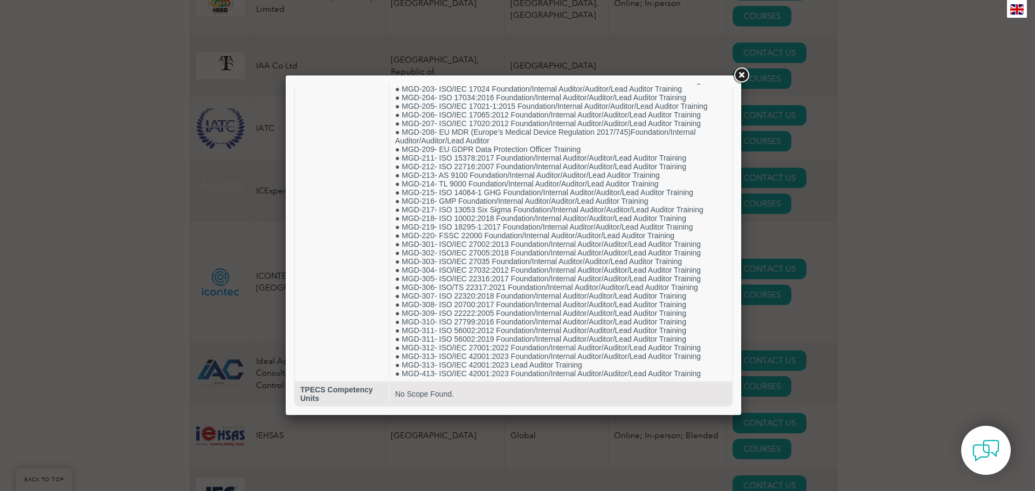
click at [986, 194] on div at bounding box center [517, 245] width 1035 height 491
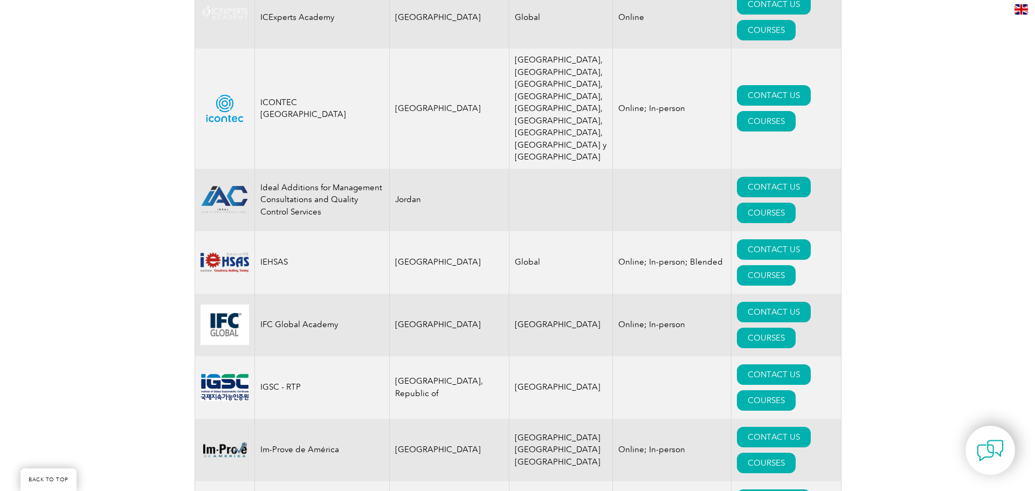
scroll to position [7820, 0]
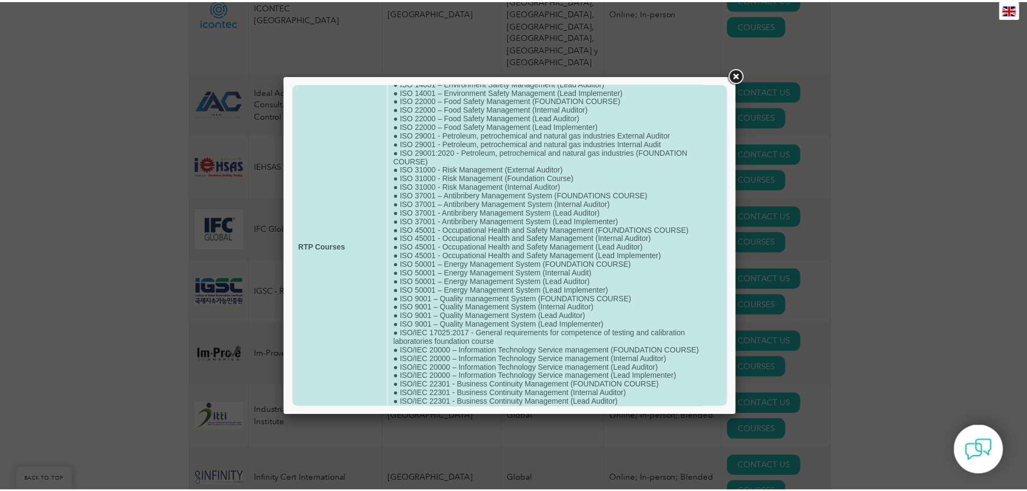
scroll to position [169, 0]
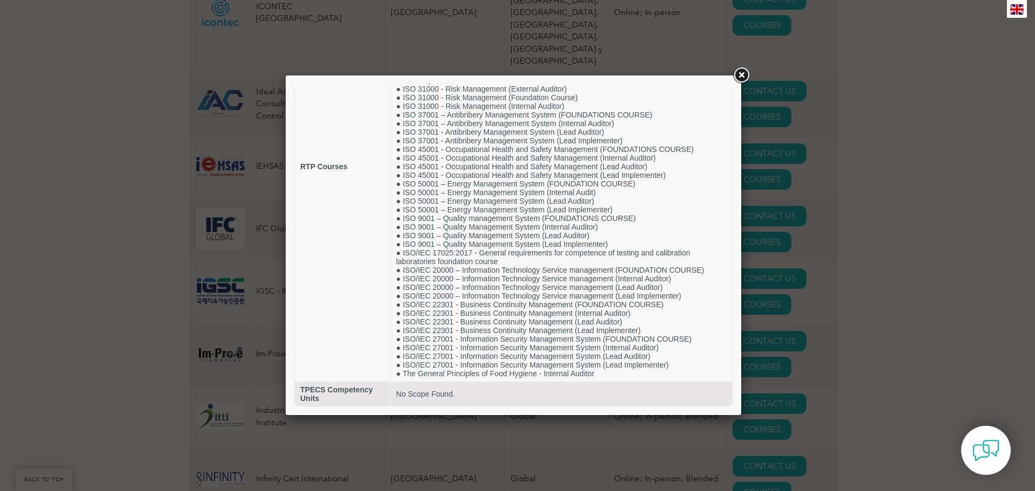
click at [864, 296] on div at bounding box center [517, 245] width 1035 height 491
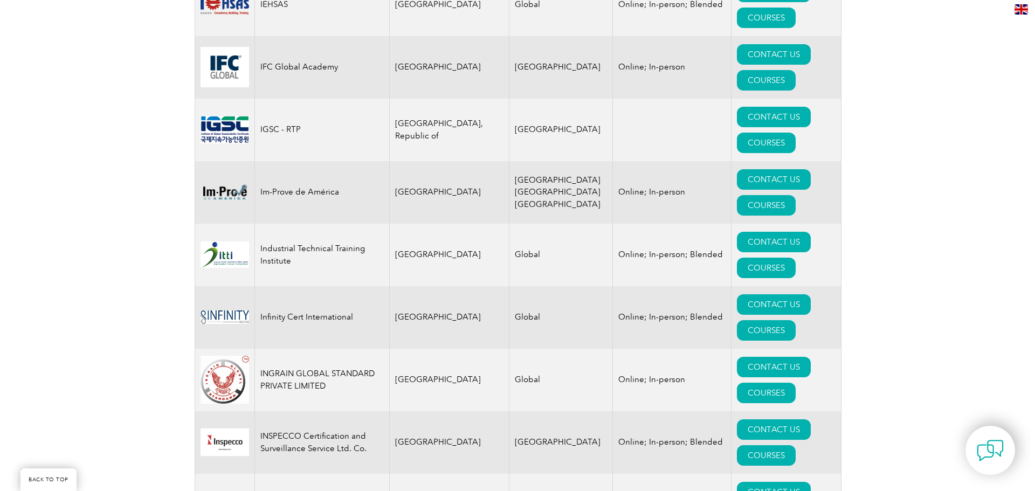
scroll to position [8251, 0]
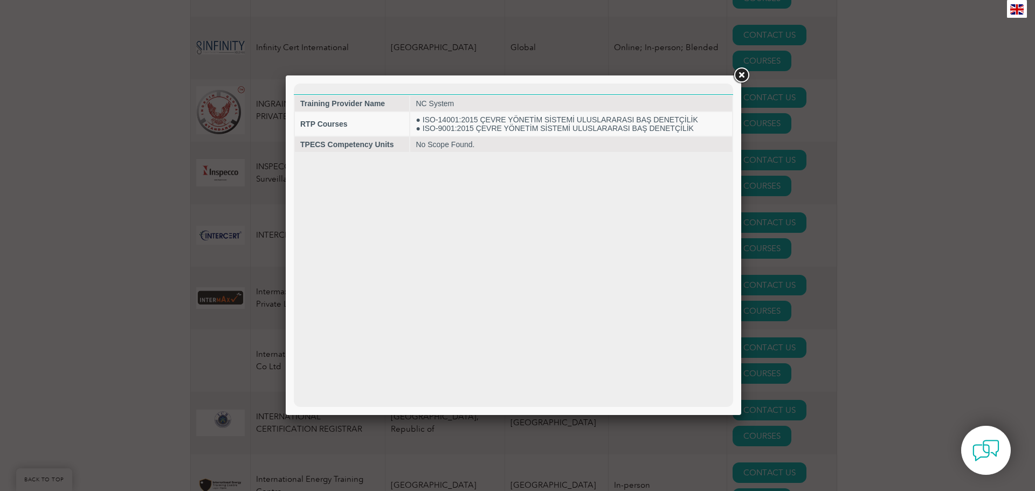
scroll to position [0, 0]
click at [898, 211] on div at bounding box center [517, 245] width 1035 height 491
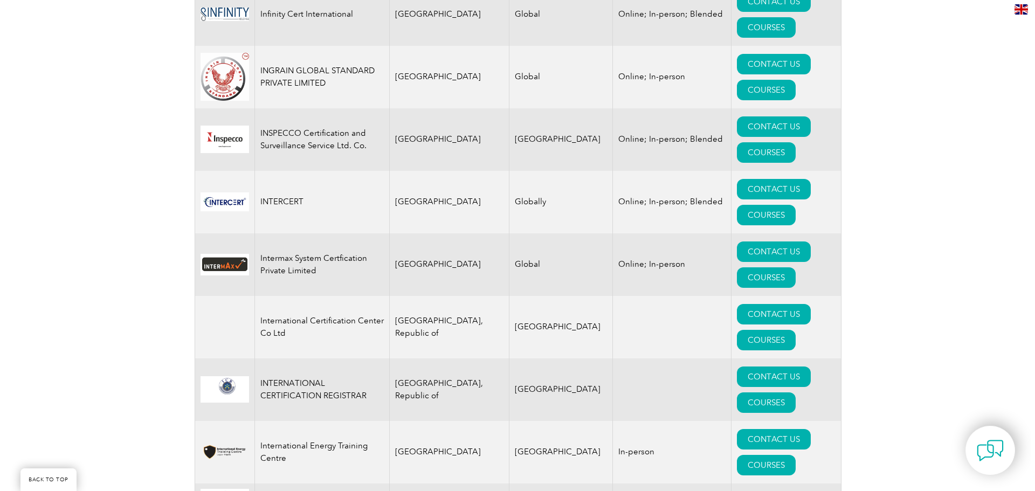
scroll to position [8467, 0]
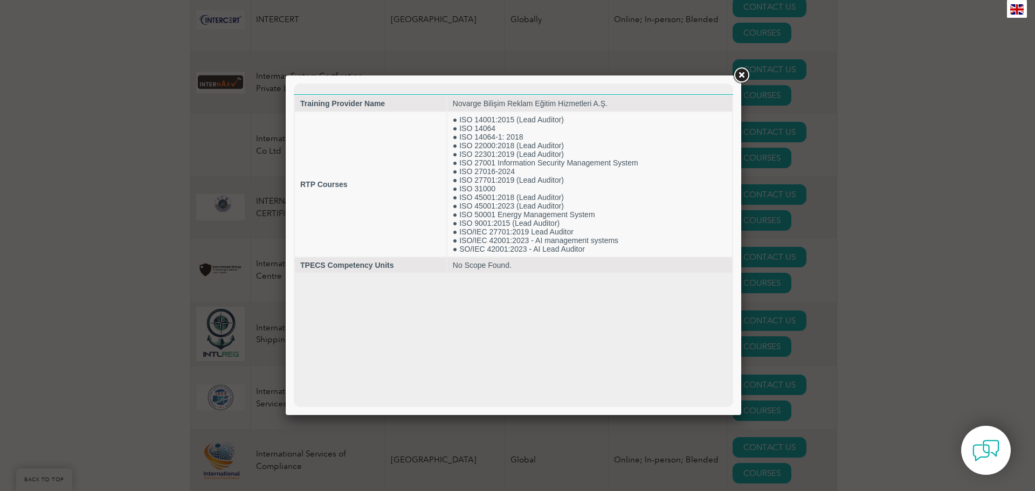
scroll to position [0, 0]
click at [926, 271] on div at bounding box center [517, 245] width 1035 height 491
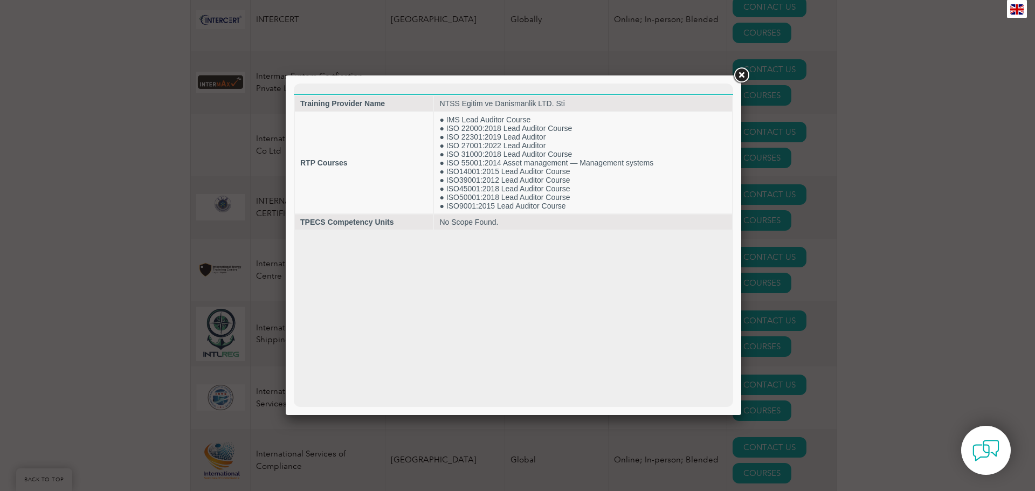
click at [909, 238] on div at bounding box center [517, 245] width 1035 height 491
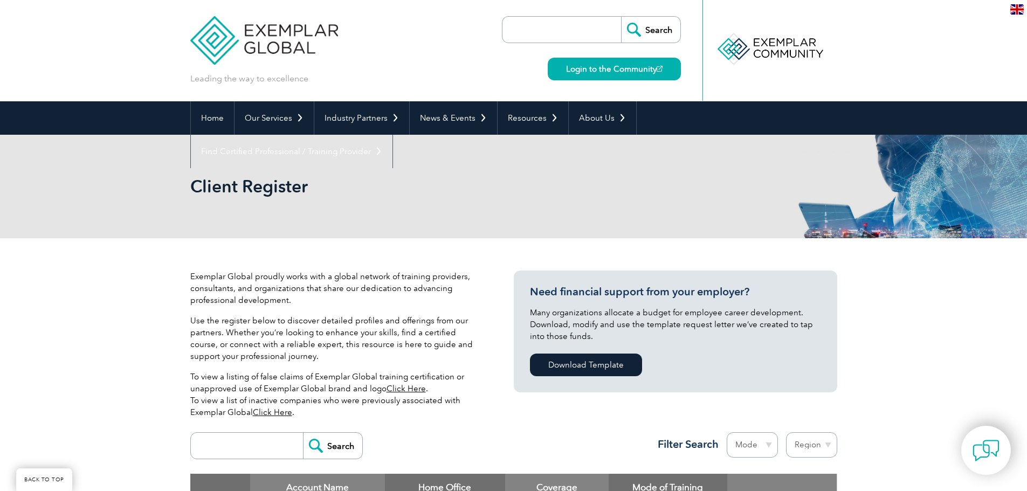
drag, startPoint x: 477, startPoint y: 430, endPoint x: 358, endPoint y: -52, distance: 496.8
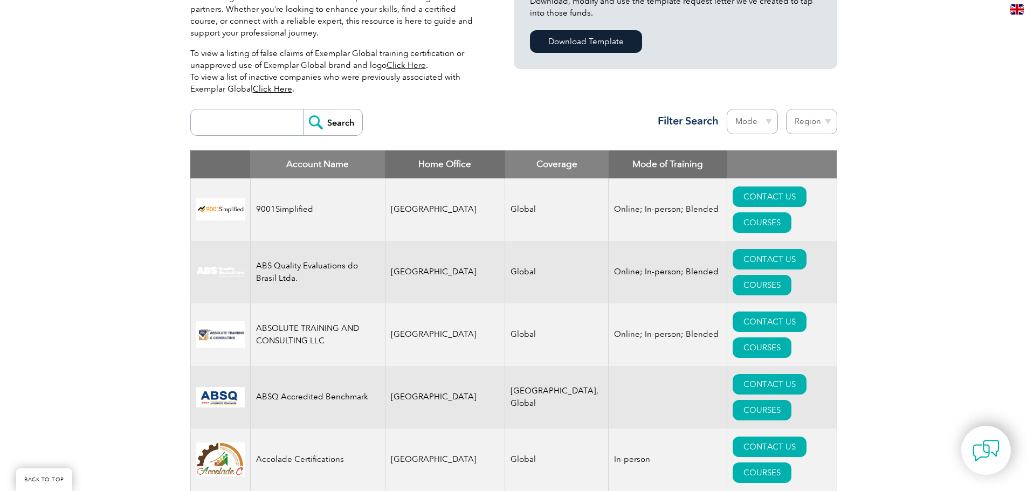
click at [268, 117] on input "search" at bounding box center [249, 122] width 107 height 26
type input "turke"
click at [826, 131] on div "Region Australia Bahrain Bangladesh Brazil Canada Colombia Dominican Republic E…" at bounding box center [807, 124] width 59 height 31
click at [822, 120] on select "Region Australia Bahrain Bangladesh Brazil Canada Colombia Dominican Republic E…" at bounding box center [811, 121] width 51 height 25
select select "[GEOGRAPHIC_DATA]"
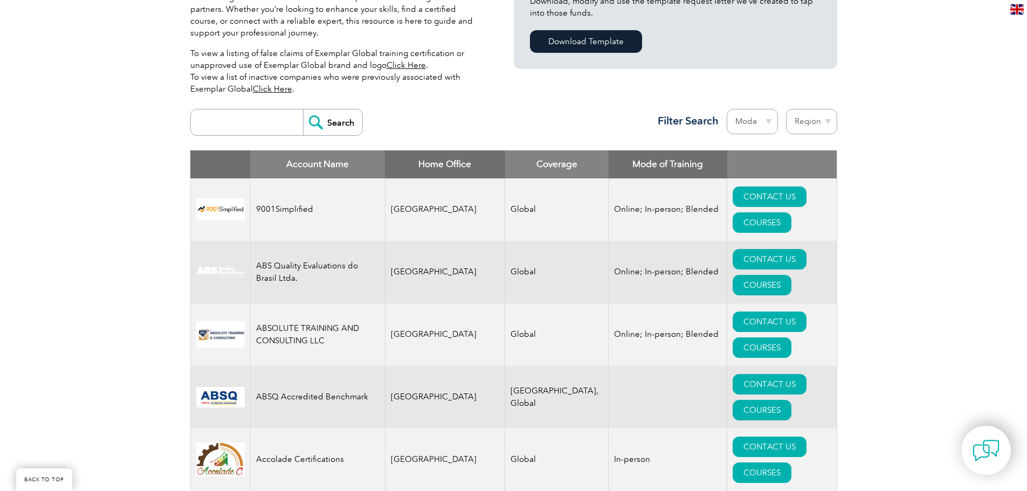
click at [786, 109] on select "Region Australia Bahrain Bangladesh Brazil Canada Colombia Dominican Republic E…" at bounding box center [811, 121] width 51 height 25
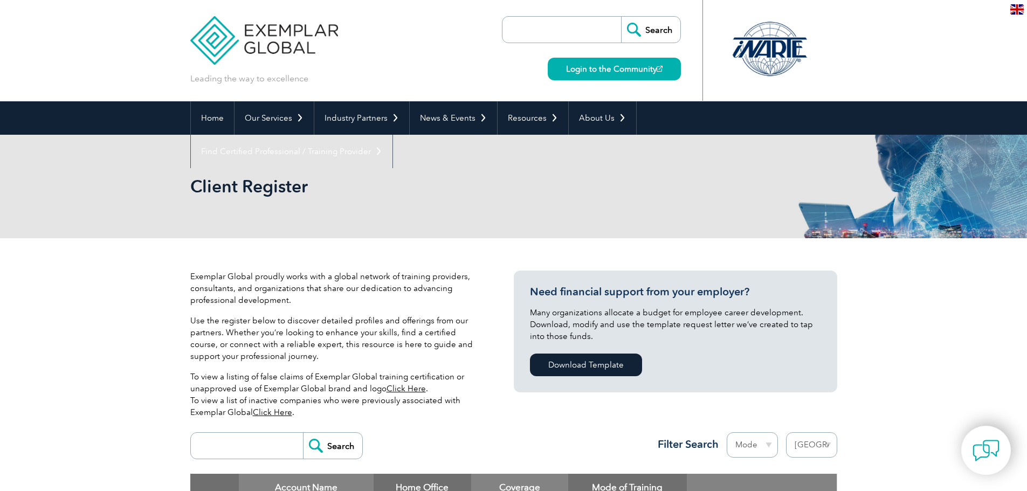
select select "[GEOGRAPHIC_DATA]"
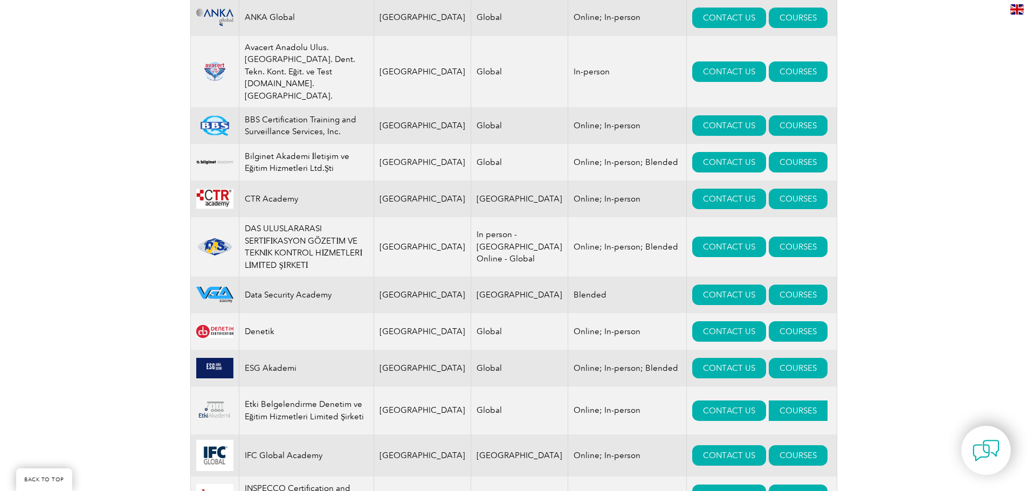
scroll to position [593, 0]
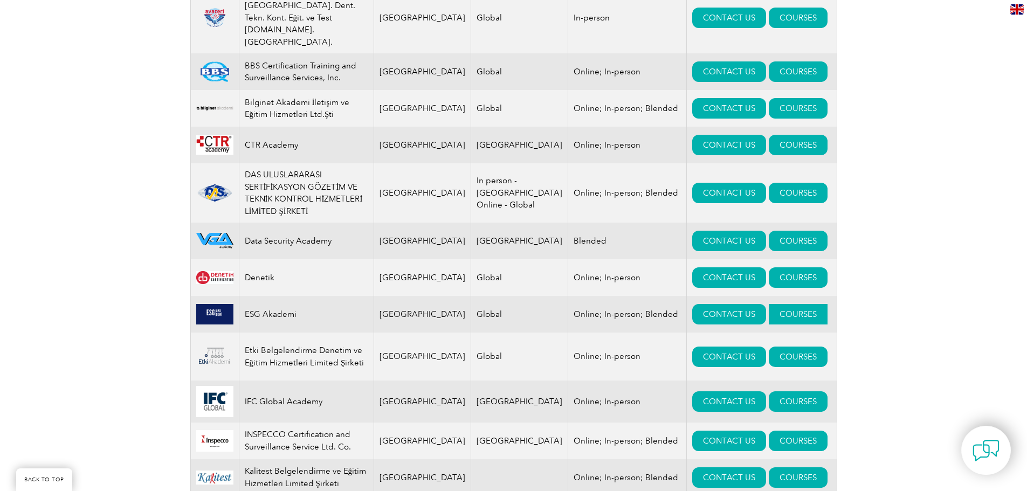
drag, startPoint x: 762, startPoint y: 289, endPoint x: 761, endPoint y: 298, distance: 9.2
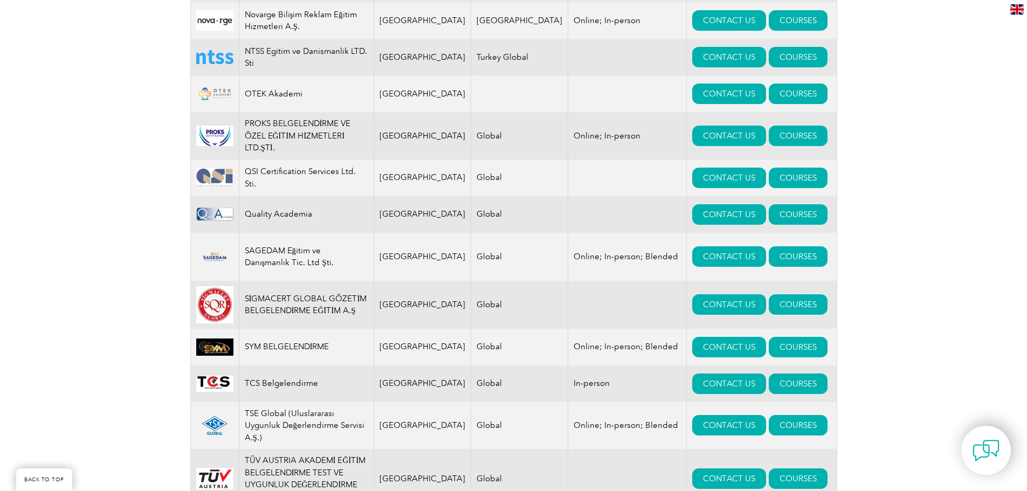
scroll to position [1294, 0]
